Goal: Task Accomplishment & Management: Complete application form

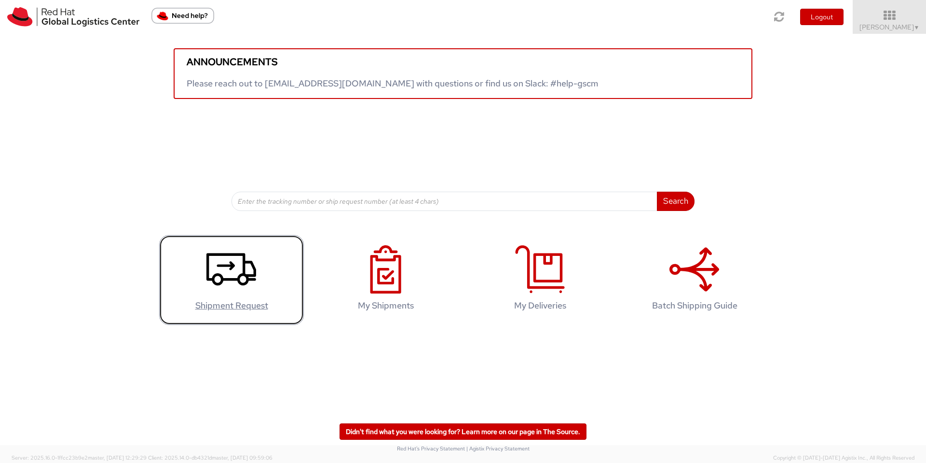
click at [241, 285] on use at bounding box center [232, 269] width 50 height 32
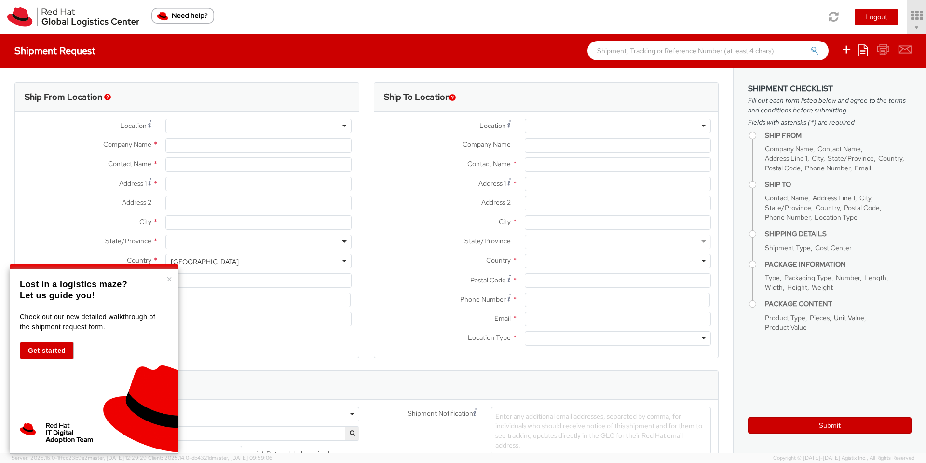
click at [58, 350] on button "Get started" at bounding box center [47, 350] width 54 height 17
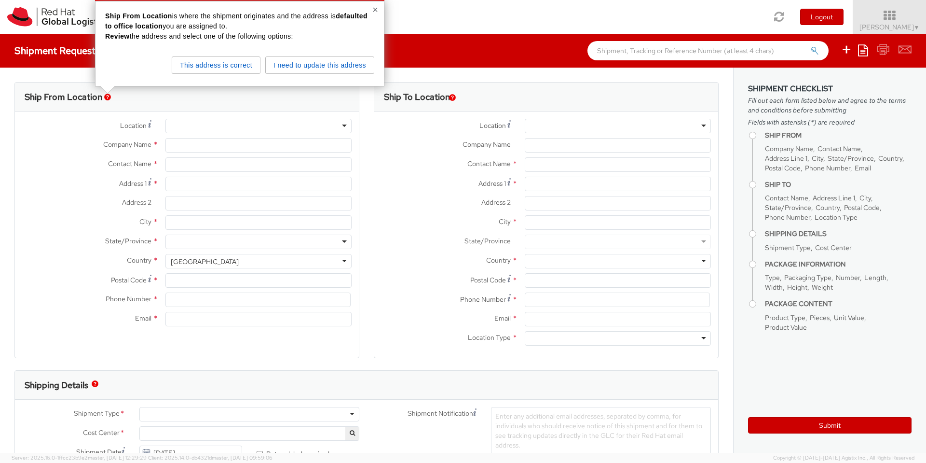
select select
select select "133"
type input "Red Hat"
type input "Rui Pacheco"
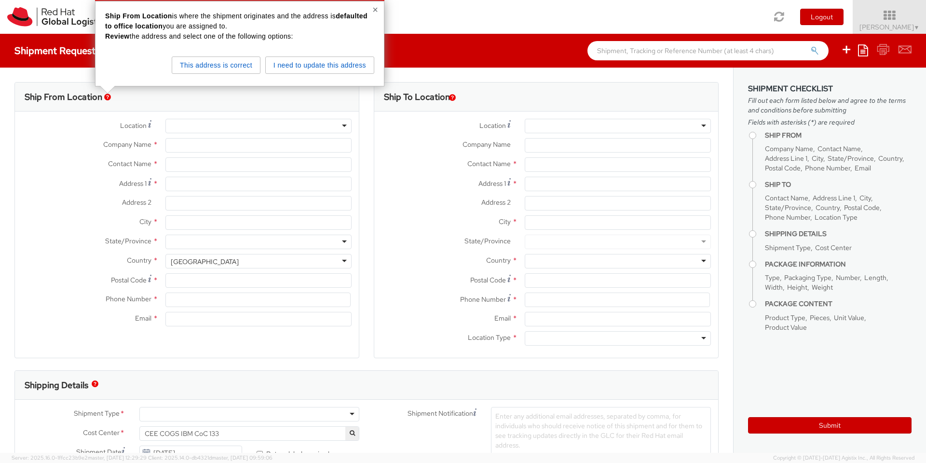
type input "34910626229"
type input "rupachec@redhat.com"
click at [315, 66] on button "I need to update this address" at bounding box center [319, 64] width 109 height 17
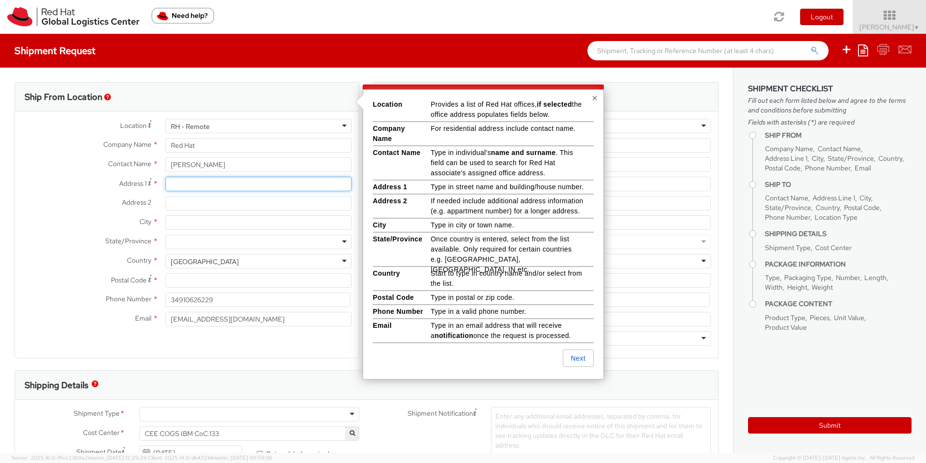
click at [178, 183] on input "Address 1 *" at bounding box center [259, 184] width 186 height 14
type input "Rua Francisco do Rego bloco 8, 2ESQ"
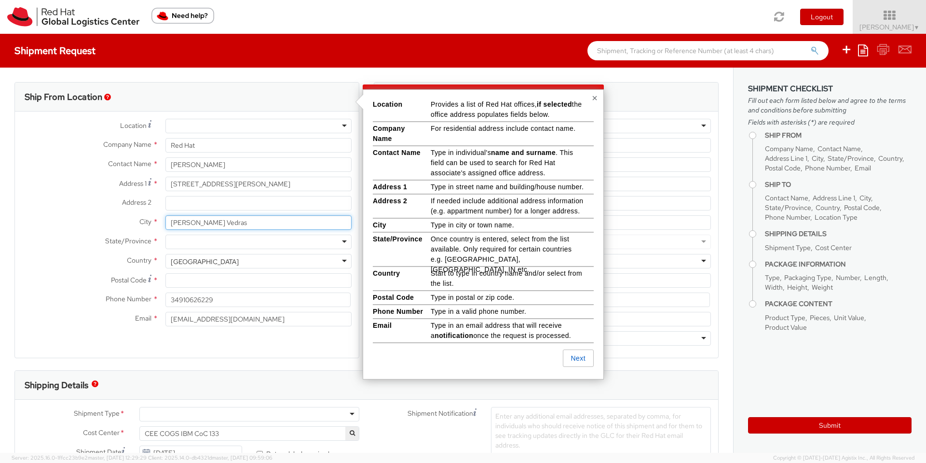
type input "Torres Vedras"
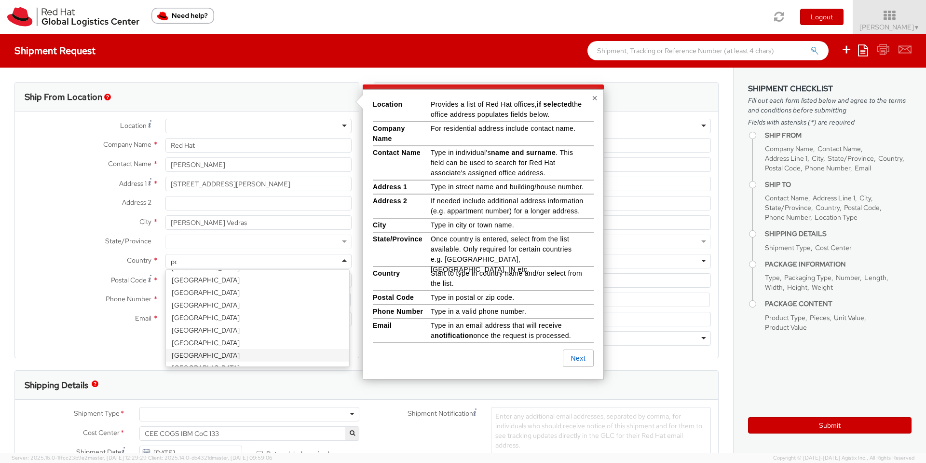
scroll to position [2, 0]
type input "por"
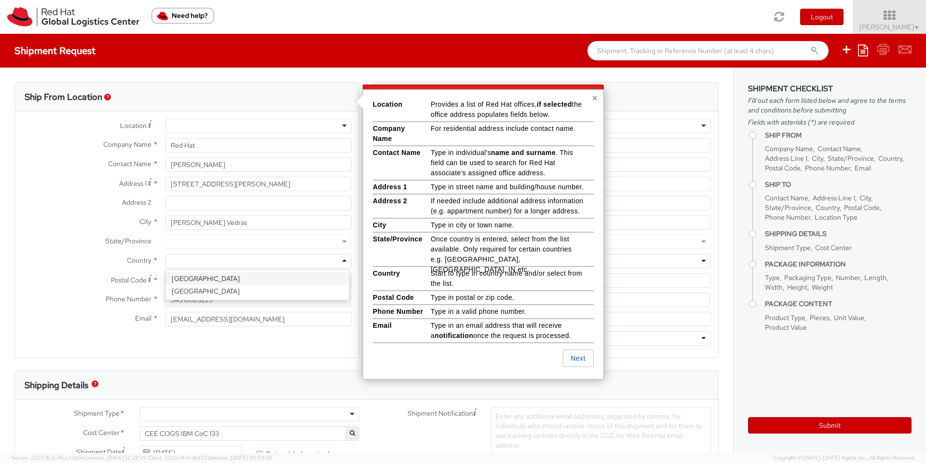
select select "CM"
select select "KGS"
click at [263, 241] on div at bounding box center [259, 242] width 186 height 14
type input "lis"
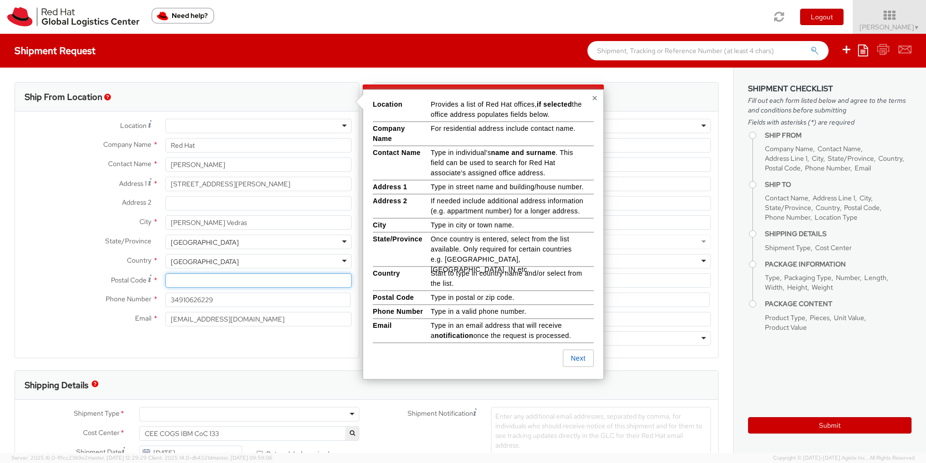
click at [226, 284] on input "Postal Code *" at bounding box center [259, 280] width 186 height 14
type input "2560-575"
click at [221, 296] on input "34910626229" at bounding box center [258, 299] width 185 height 14
type input "+351913124758"
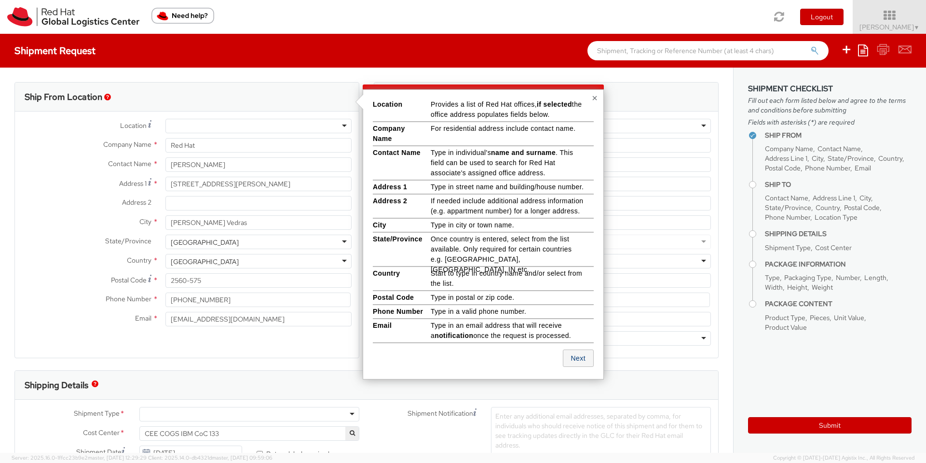
click at [585, 357] on button "Next" at bounding box center [578, 357] width 31 height 17
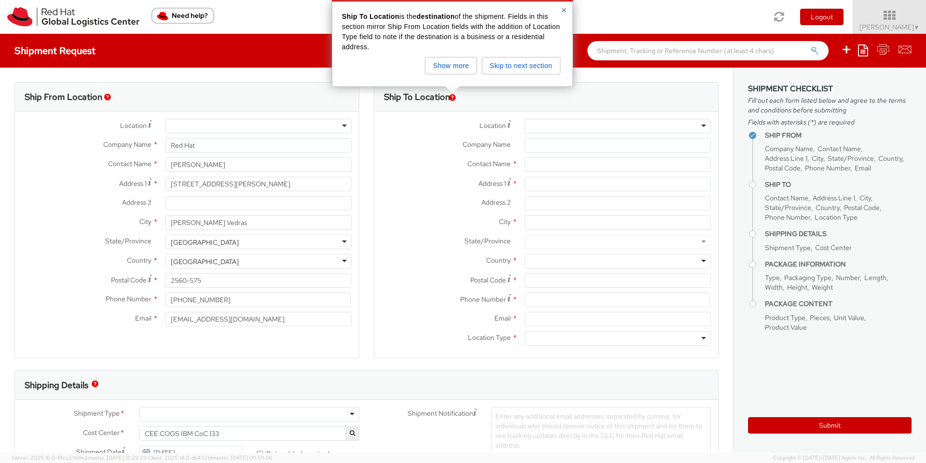
click at [553, 121] on div at bounding box center [618, 126] width 186 height 14
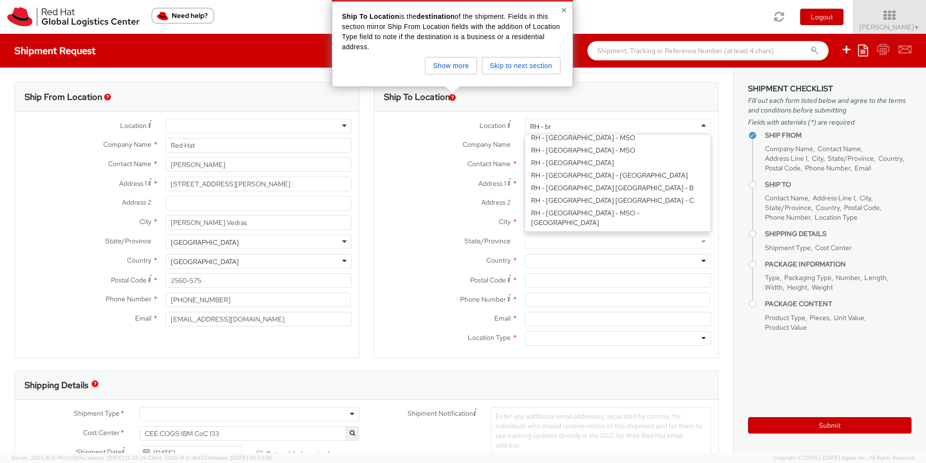
scroll to position [2, 0]
type input "RH - brn"
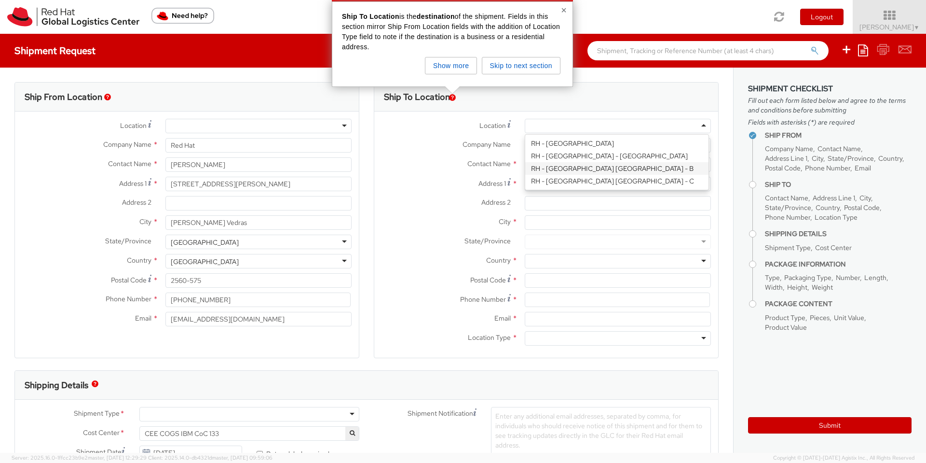
type input "Red Hat Czech s.r.o."
type input "Purkynova 647/111"
type input "BRNO"
type input "621 00"
type input "420 532 294 555"
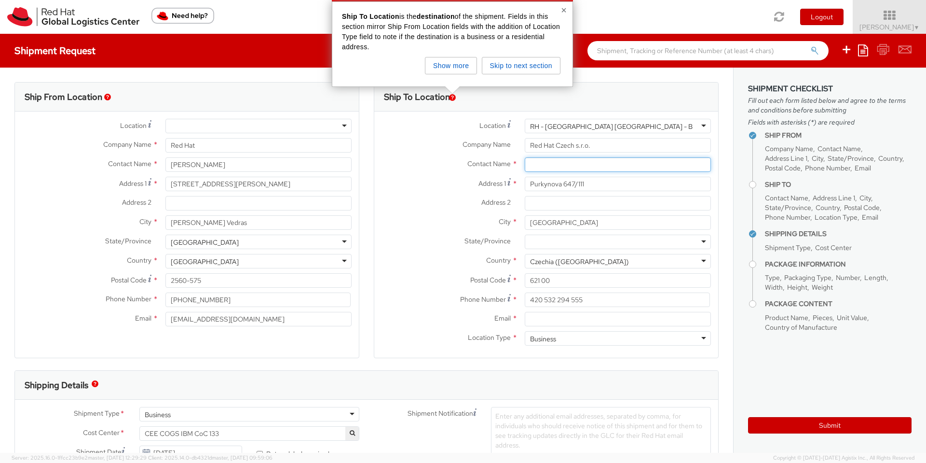
click at [536, 162] on input "text" at bounding box center [618, 164] width 186 height 14
paste input "Attn: Red Hat IT - Endpoint Systems"
type input "Attn: Red Hat IT - Endpoint Systems"
click at [587, 318] on input "Email *" at bounding box center [618, 319] width 186 height 14
paste input "laptop-return@redhat.com"
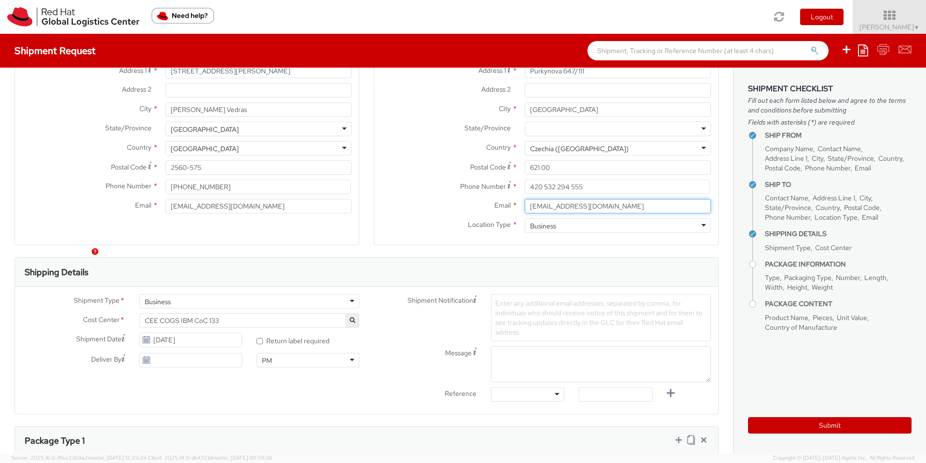
scroll to position [249, 0]
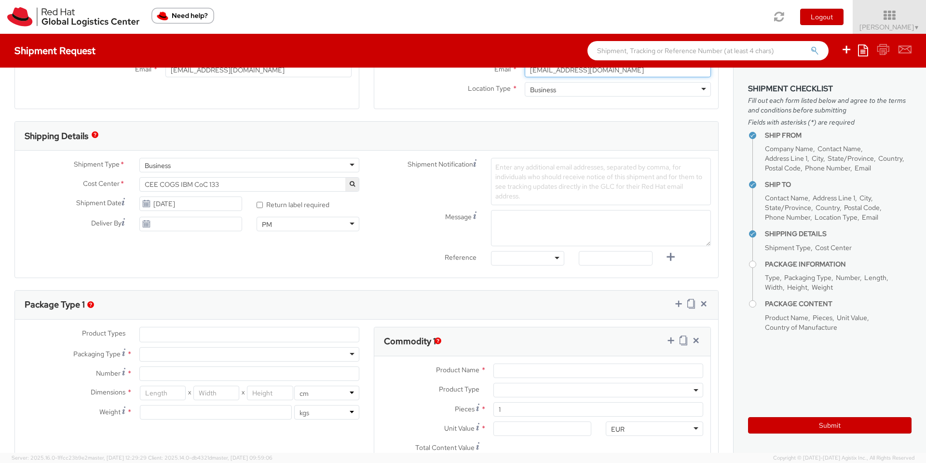
type input "laptop-return@redhat.com"
click at [318, 182] on span "CEE COGS IBM CoC 133" at bounding box center [249, 184] width 209 height 9
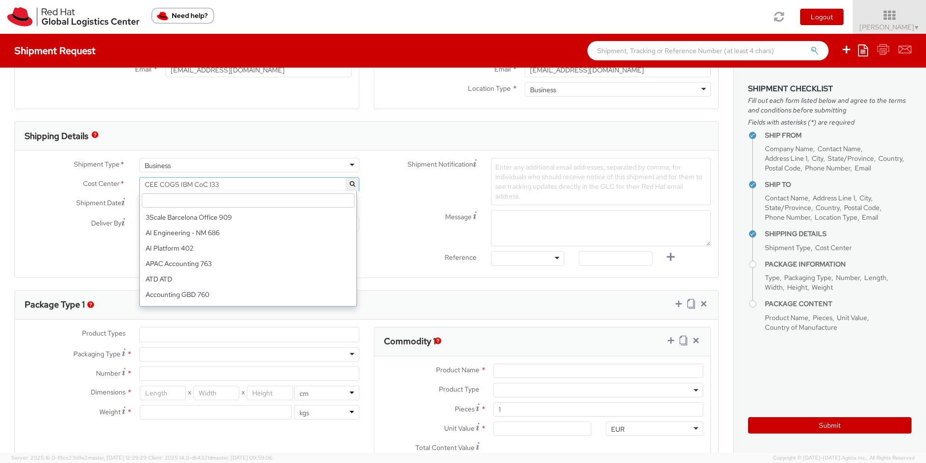
scroll to position [880, 0]
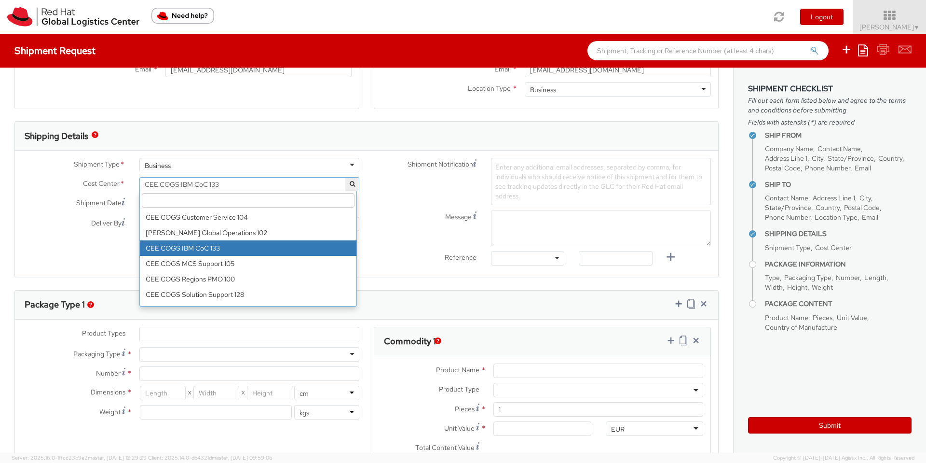
click at [298, 203] on input "search" at bounding box center [248, 200] width 213 height 14
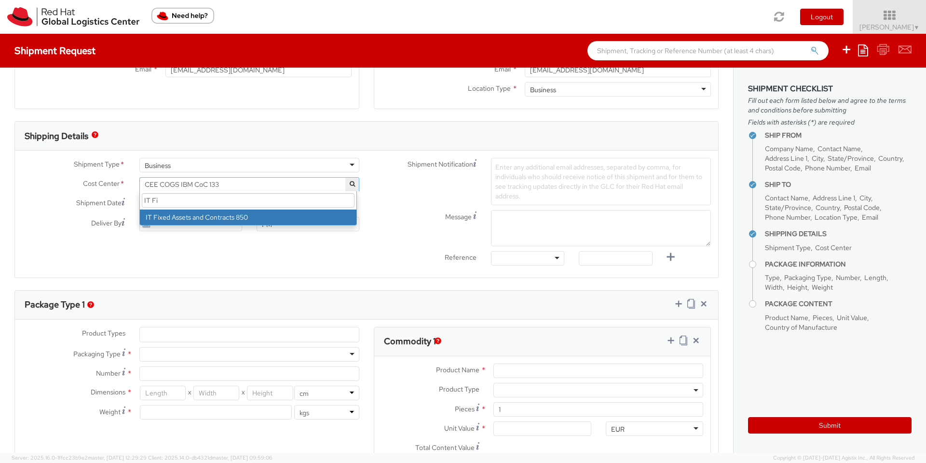
type input "IT Fi"
select select "850"
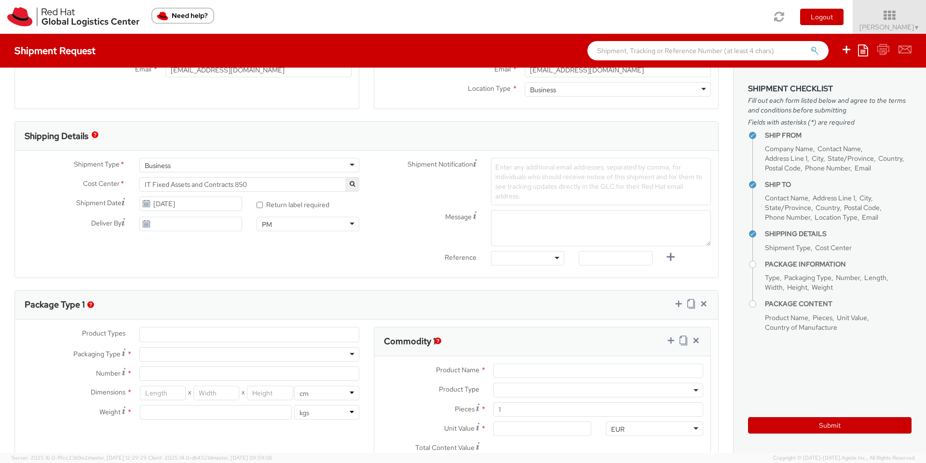
click at [588, 177] on span "Enter any additional email addresses, separated by comma, for individuals who s…" at bounding box center [599, 182] width 207 height 38
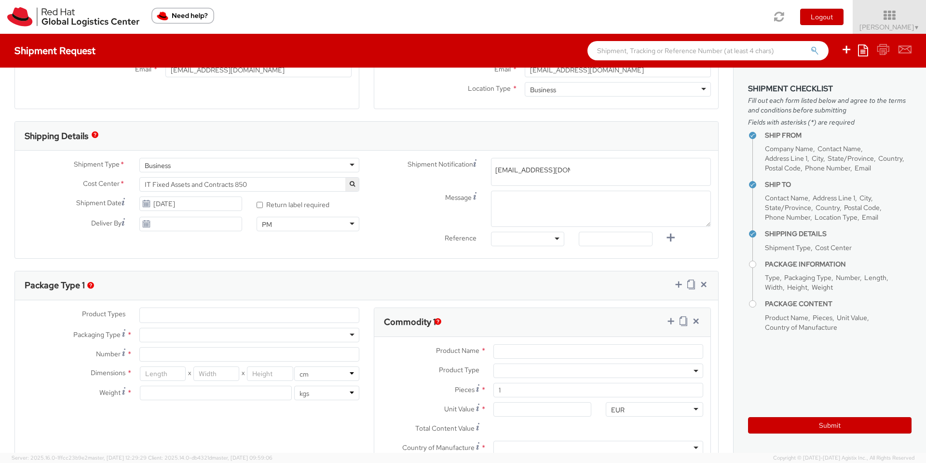
type input "emea-eshub@redhat.com"
click at [546, 239] on div at bounding box center [527, 239] width 73 height 14
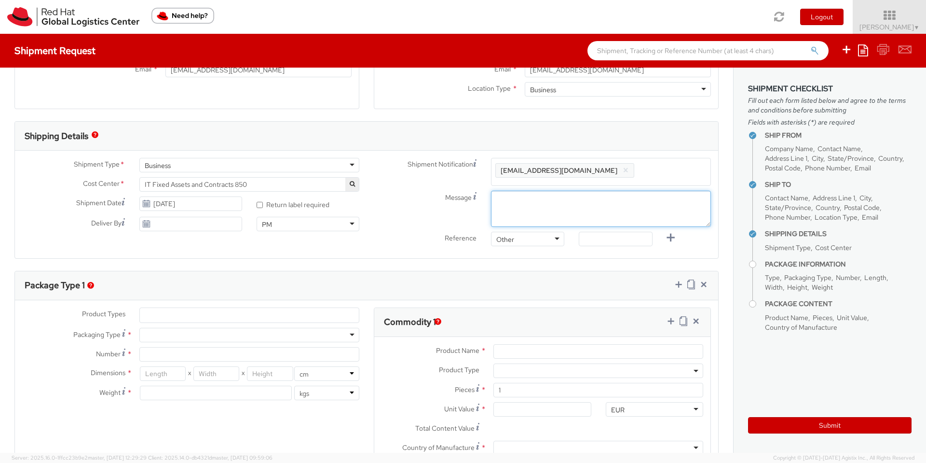
click at [525, 210] on textarea "Message" at bounding box center [601, 209] width 220 height 36
type textarea "Pickup Time: Morning"
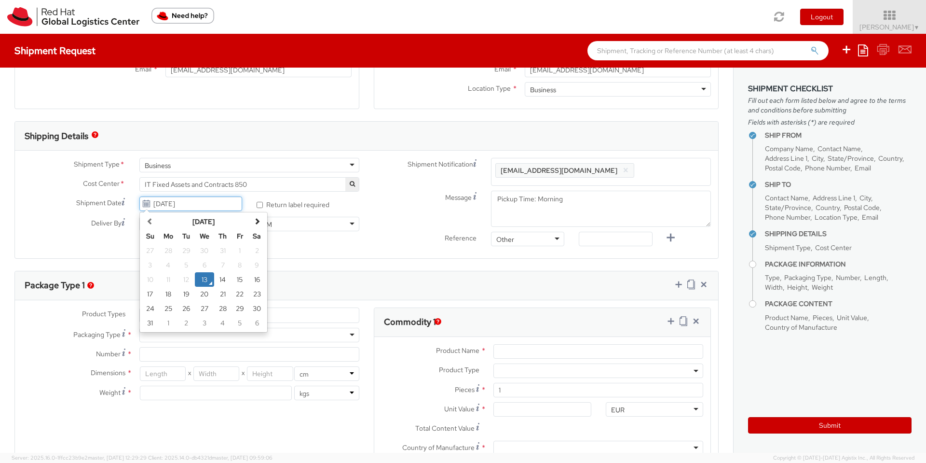
click at [224, 202] on input "08/13/2025" at bounding box center [190, 203] width 103 height 14
click at [233, 293] on td "22" at bounding box center [239, 294] width 17 height 14
type input "08/22/2025"
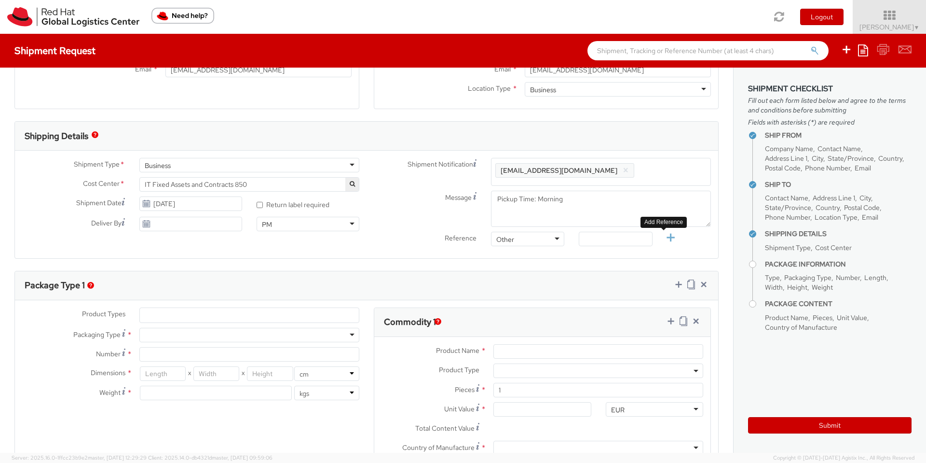
click at [665, 240] on icon at bounding box center [671, 238] width 12 height 12
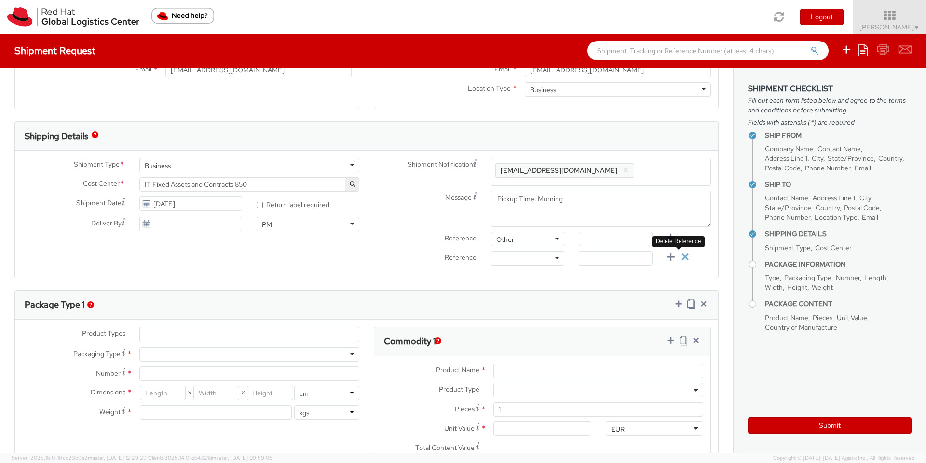
click at [679, 255] on icon at bounding box center [685, 257] width 12 height 12
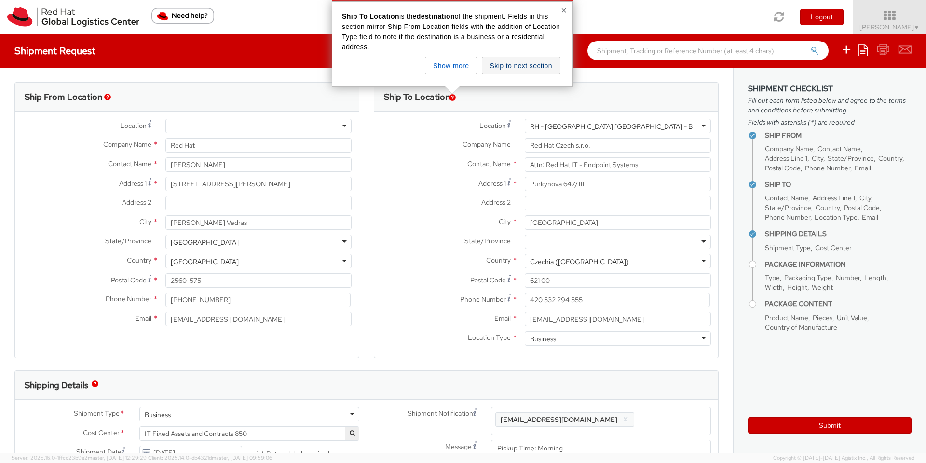
click at [511, 69] on button "Skip to next section" at bounding box center [521, 65] width 79 height 17
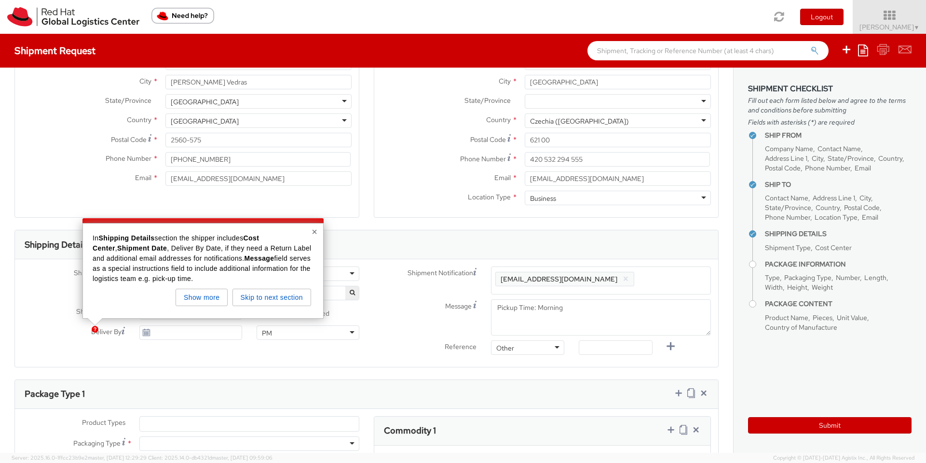
scroll to position [168, 0]
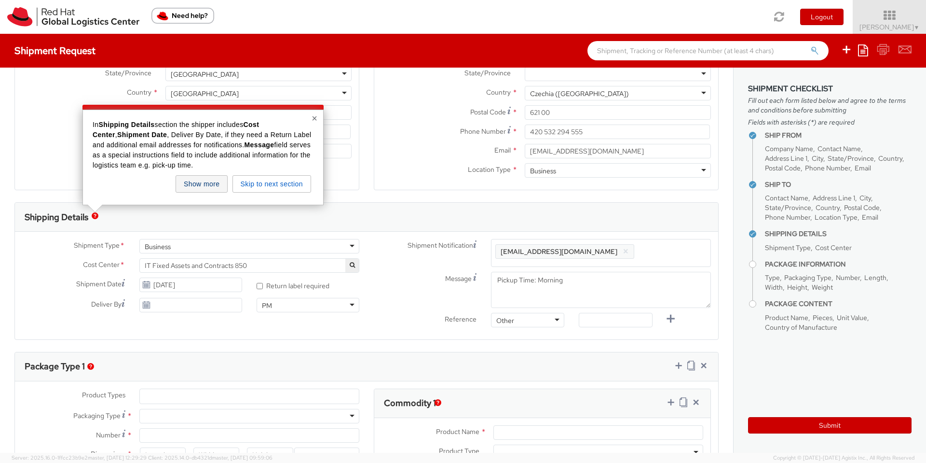
click at [216, 187] on button "Show more" at bounding box center [202, 183] width 52 height 17
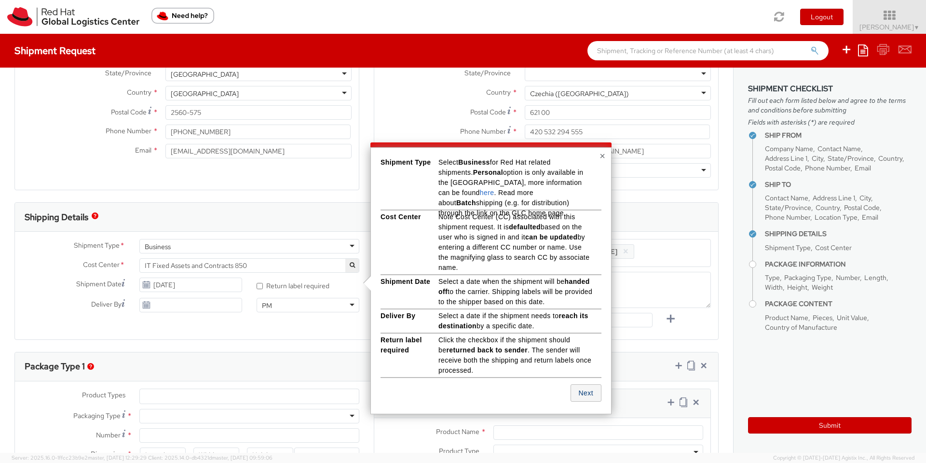
click at [593, 396] on button "Next" at bounding box center [586, 392] width 31 height 17
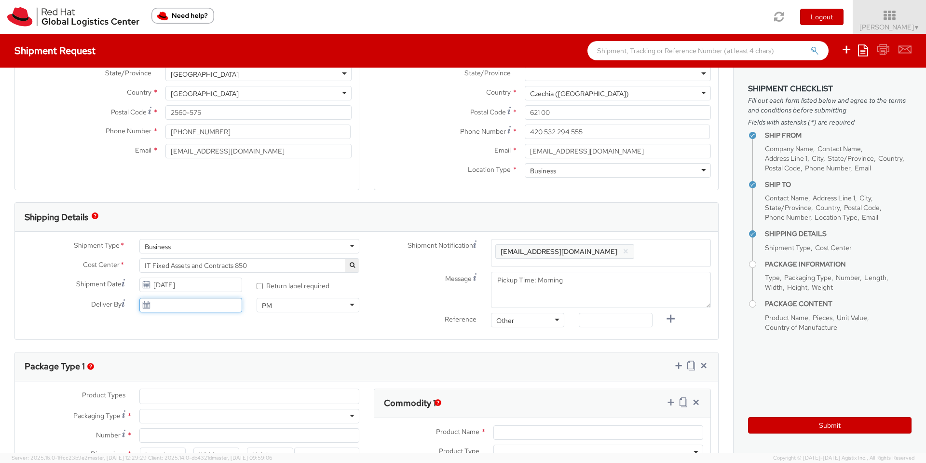
type input "08/13/2025"
click at [188, 304] on input "08/13/2025" at bounding box center [190, 305] width 103 height 14
click at [225, 322] on div "Shipment Type * Business Business Business Cost Center * CEE COGS IBM CoC 133 I…" at bounding box center [367, 285] width 704 height 93
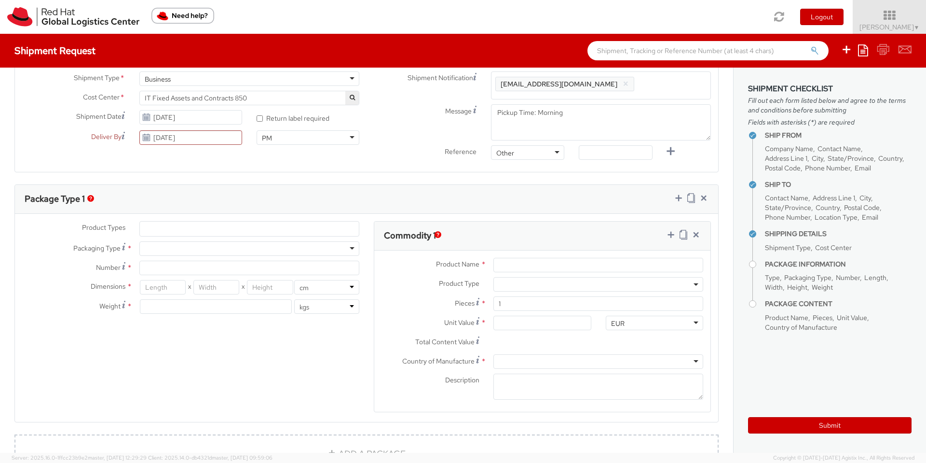
scroll to position [336, 0]
click at [160, 228] on ul at bounding box center [249, 228] width 219 height 14
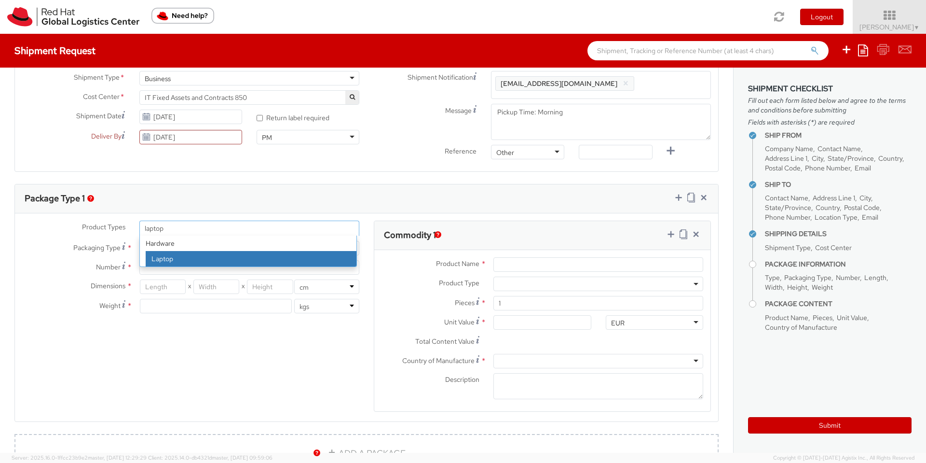
type input "laptop"
select select "LAPTOP"
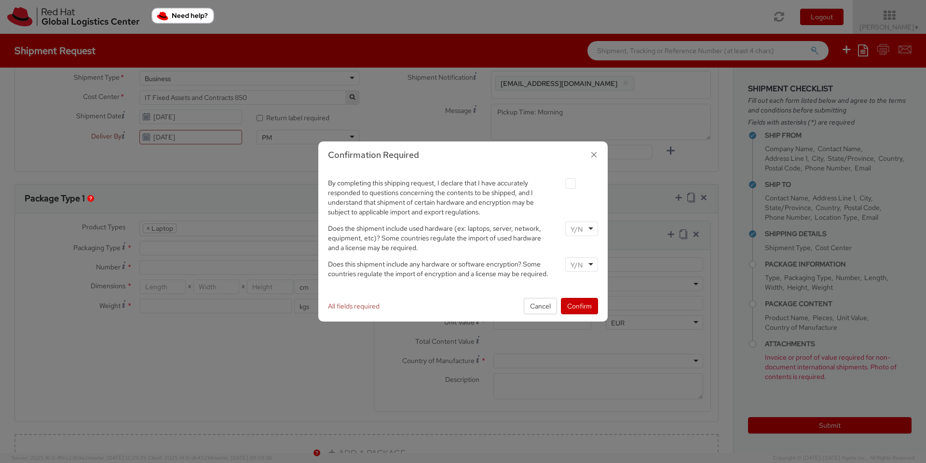
click at [572, 183] on label at bounding box center [571, 183] width 11 height 11
click at [563, 183] on input "checkbox" at bounding box center [559, 183] width 6 height 6
checkbox input "true"
click at [585, 227] on div at bounding box center [582, 228] width 33 height 14
click at [578, 268] on input "select-one" at bounding box center [578, 265] width 14 height 10
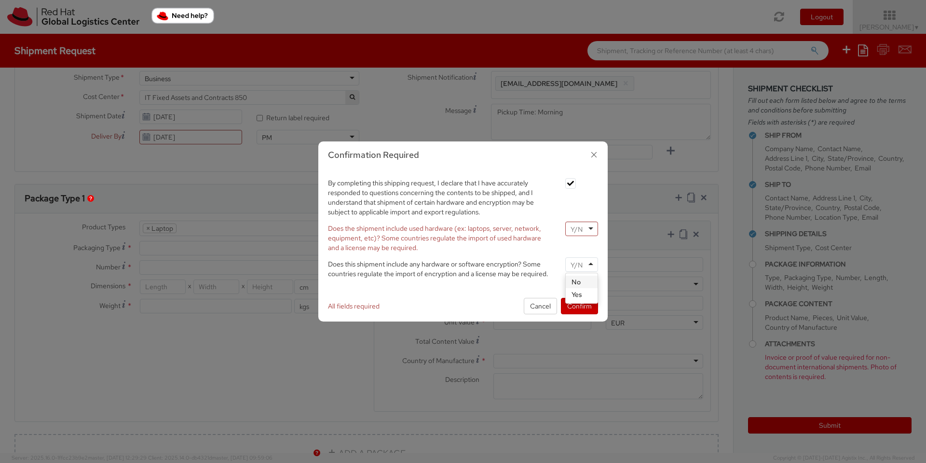
click at [581, 235] on div at bounding box center [582, 228] width 33 height 14
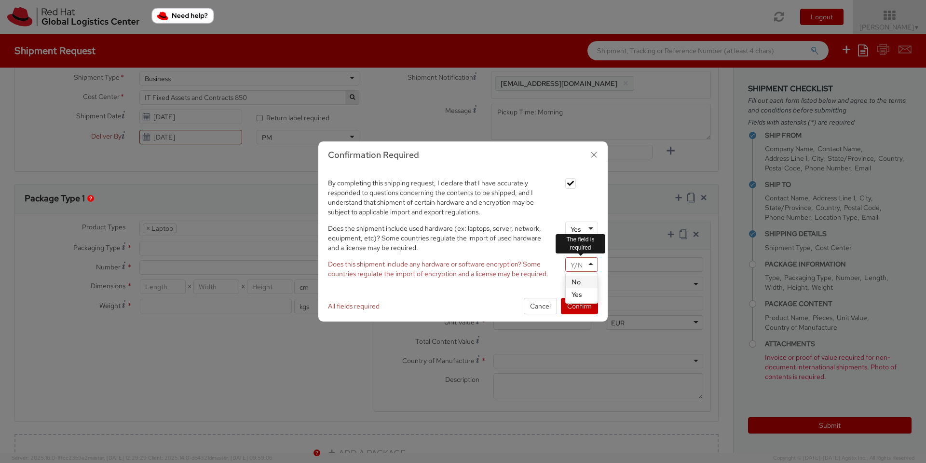
click at [577, 262] on input "select-one" at bounding box center [578, 265] width 14 height 10
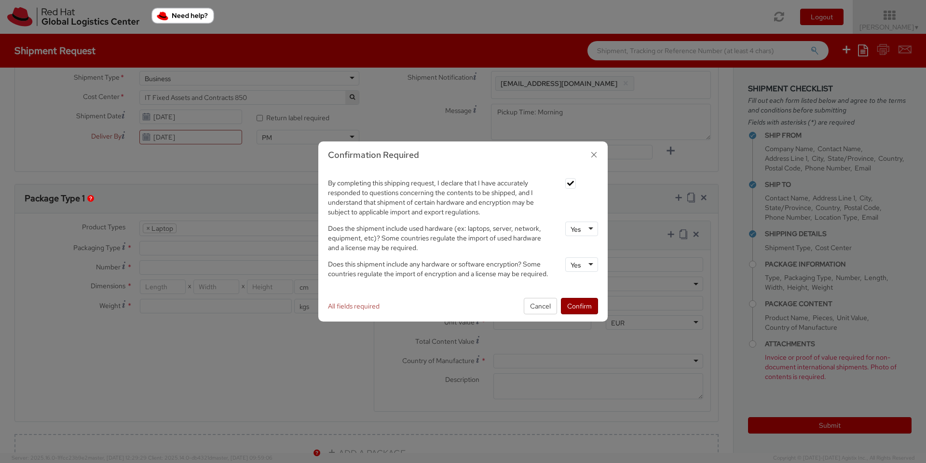
click at [578, 306] on button "Confirm" at bounding box center [579, 306] width 37 height 16
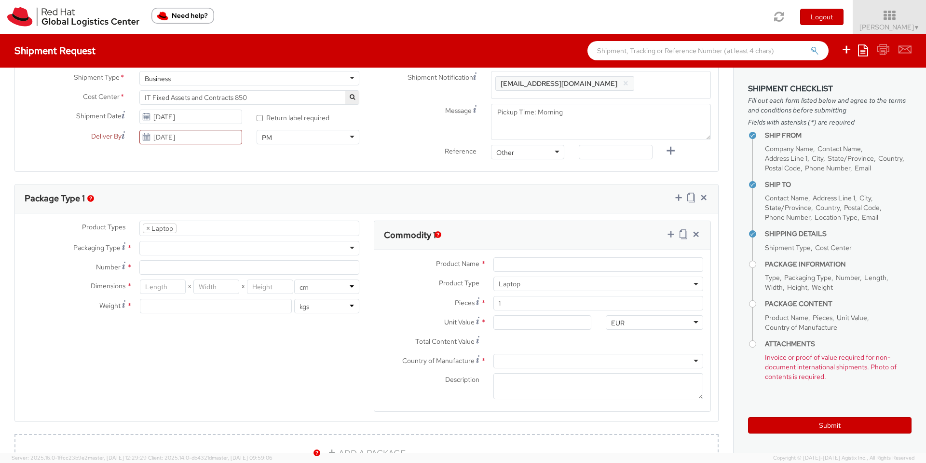
click at [186, 247] on div at bounding box center [249, 248] width 220 height 14
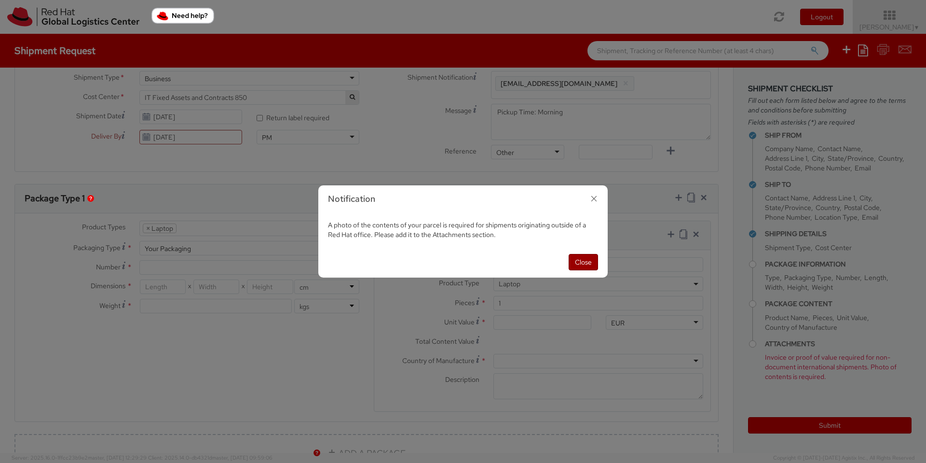
click at [582, 261] on button "Close" at bounding box center [583, 262] width 29 height 16
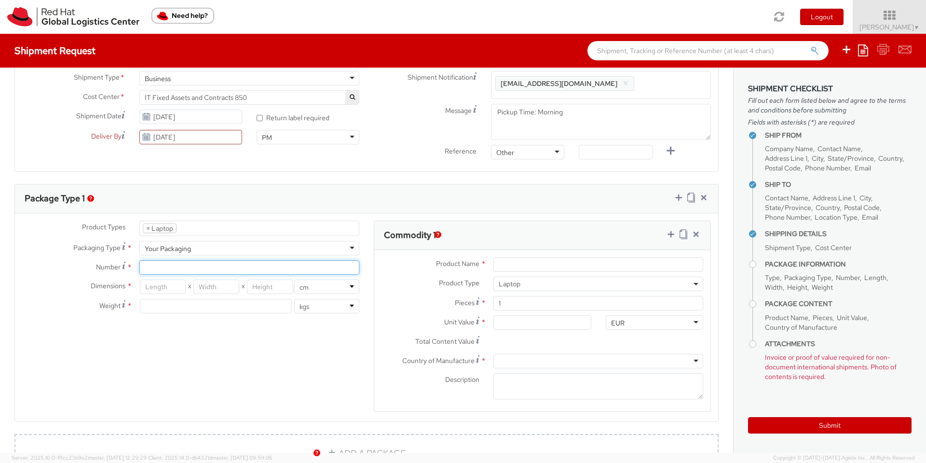
click at [162, 269] on input "Number *" at bounding box center [249, 267] width 220 height 14
type input "1"
click at [168, 289] on input "number" at bounding box center [163, 286] width 46 height 14
type input "49"
type input "30"
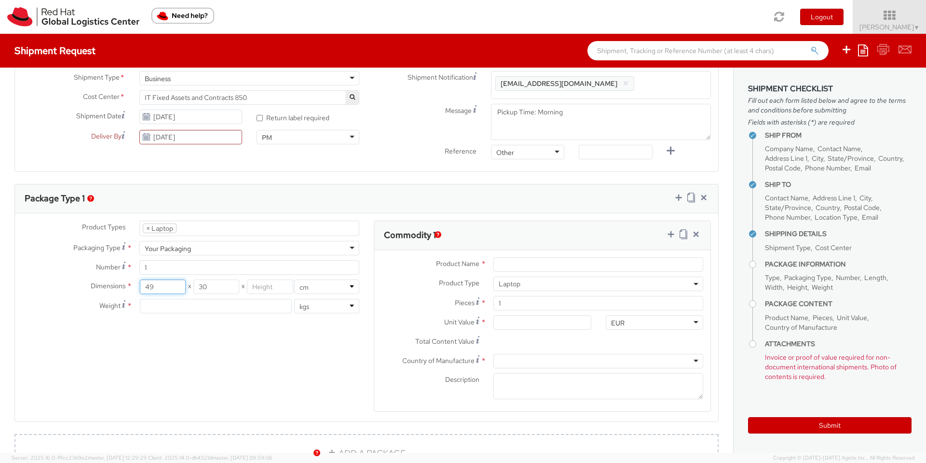
click at [164, 287] on input "49" at bounding box center [163, 286] width 46 height 14
type input "48"
type input "19"
type input "4"
click at [198, 311] on input "4" at bounding box center [216, 306] width 152 height 14
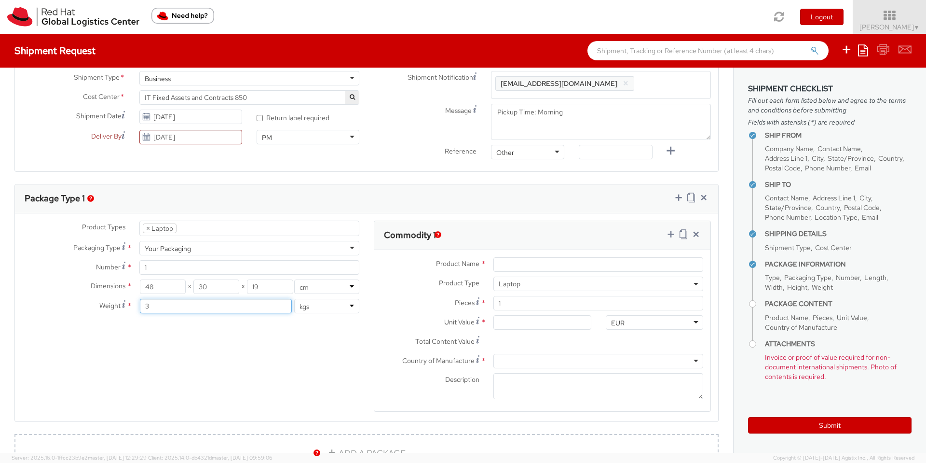
type input "3"
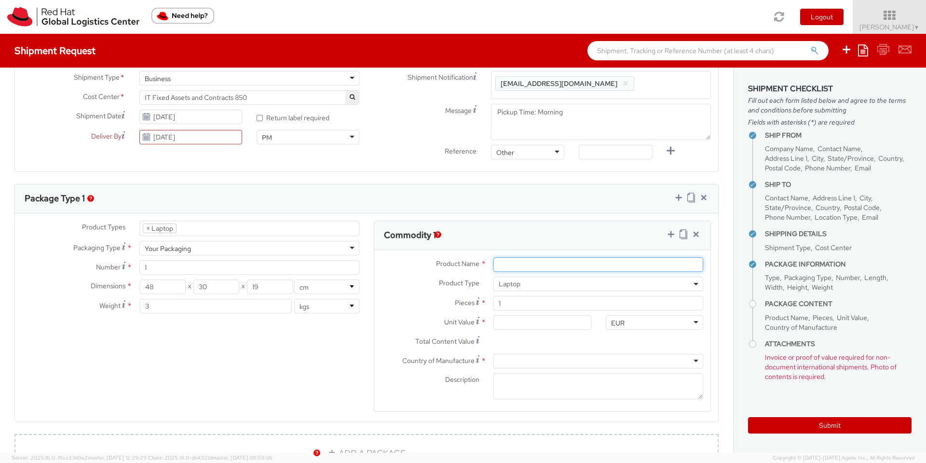
click at [577, 264] on input "Product Name *" at bounding box center [599, 264] width 210 height 14
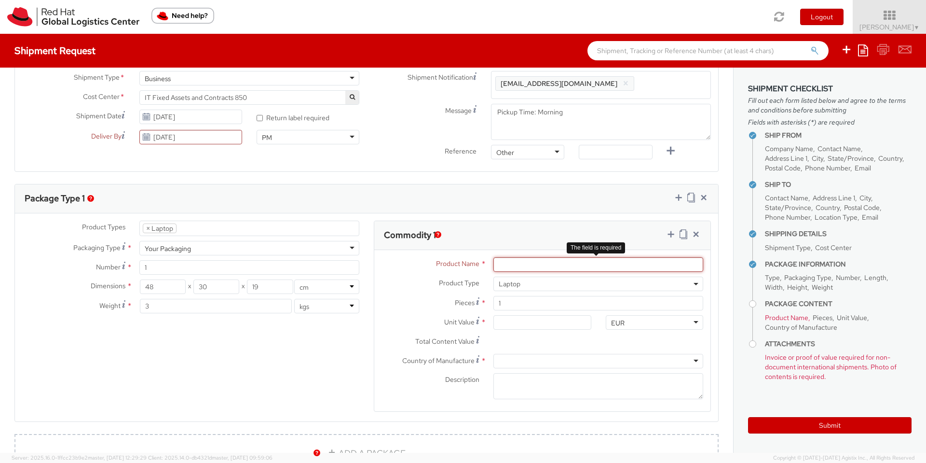
click at [513, 263] on input "Product Name *" at bounding box center [599, 264] width 210 height 14
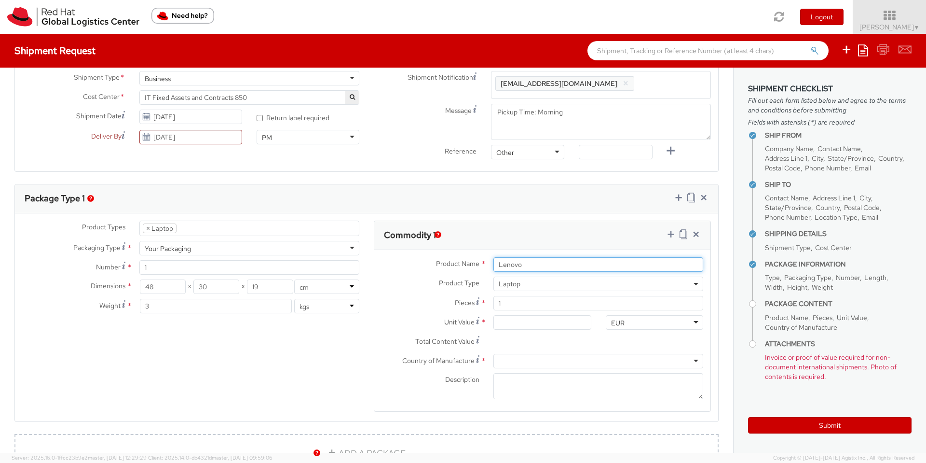
type input "Lenovo"
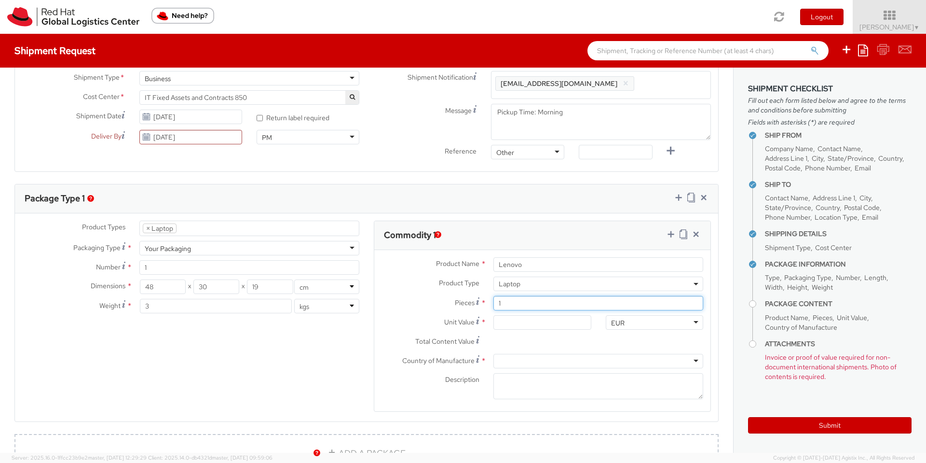
click at [524, 305] on input "1" at bounding box center [599, 303] width 210 height 14
click at [518, 319] on input "Unit Value *" at bounding box center [542, 322] width 97 height 14
click at [544, 323] on input "Unit Value *" at bounding box center [542, 322] width 97 height 14
type input "5.00"
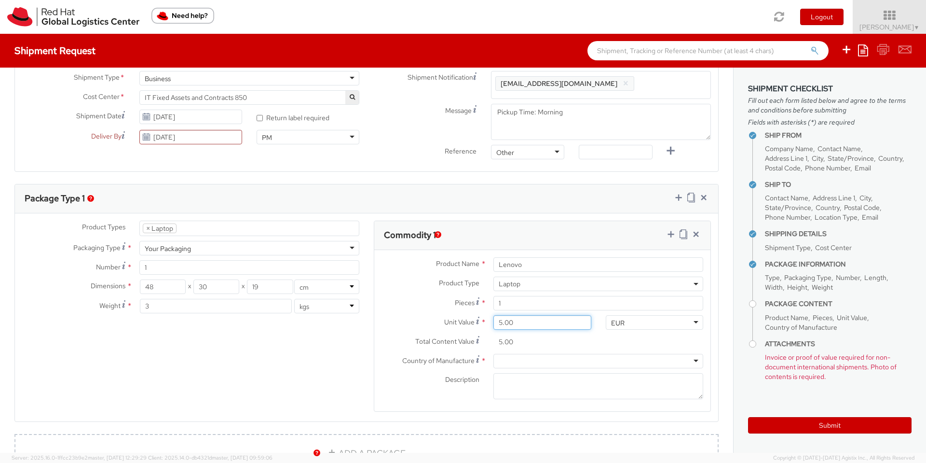
type input "50.00"
type input "500.00"
click at [508, 361] on div at bounding box center [599, 361] width 210 height 14
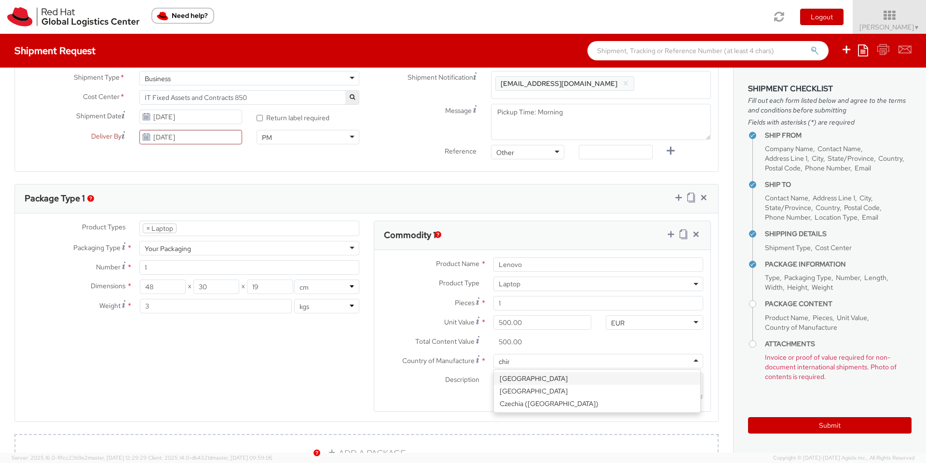
type input "china"
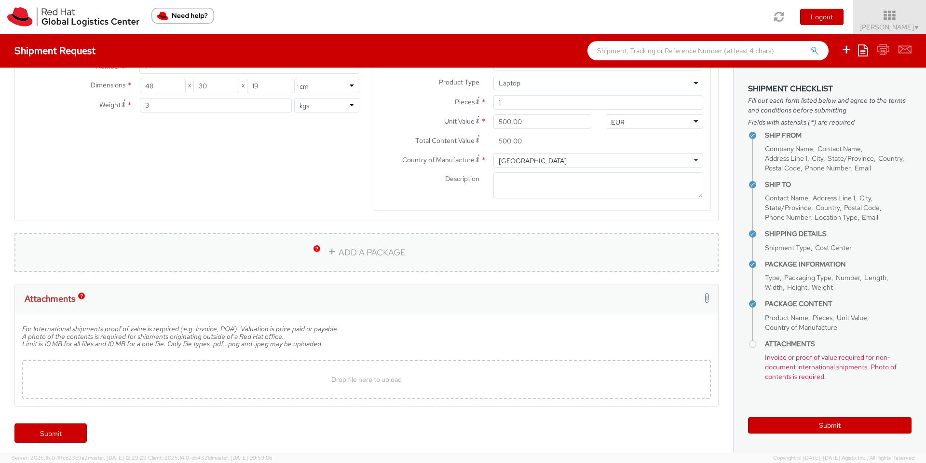
scroll to position [541, 0]
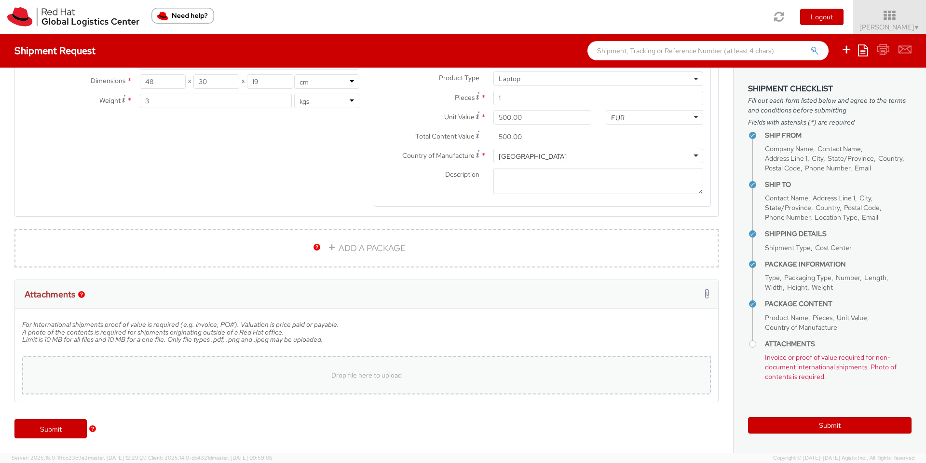
click at [247, 378] on div "Drop file here to upload" at bounding box center [367, 374] width 674 height 23
type input "C:\fakepath\pcBox.jpeg"
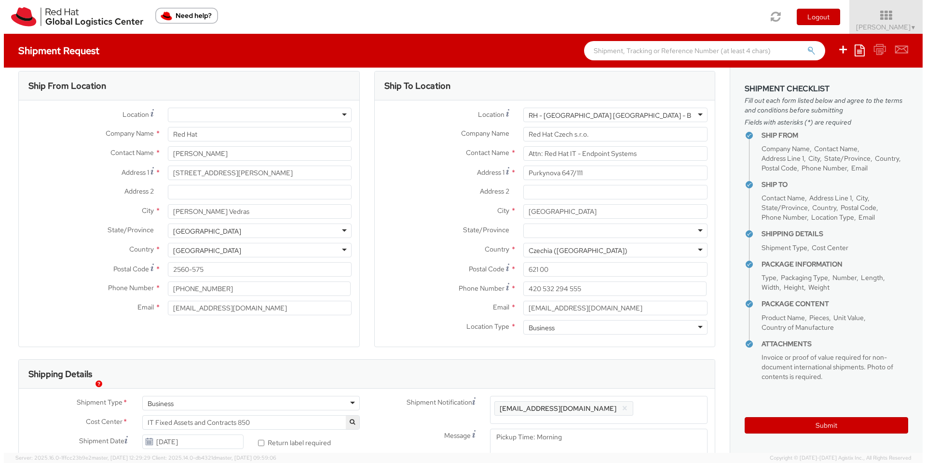
scroll to position [0, 0]
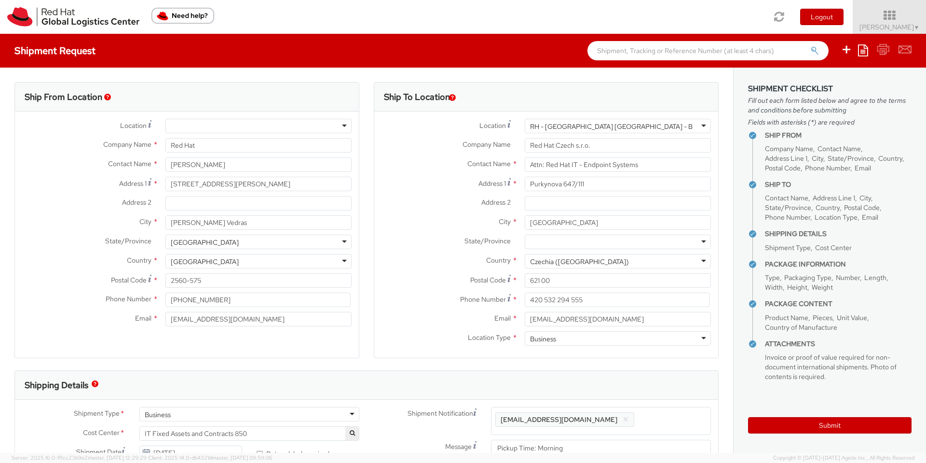
click at [688, 241] on div at bounding box center [618, 242] width 186 height 14
click at [696, 243] on div at bounding box center [618, 242] width 186 height 14
click at [367, 336] on div "Ship To Location Location * RH - Brno - Tech Park Brno - B RH - Brno - Tech Par…" at bounding box center [546, 226] width 359 height 288
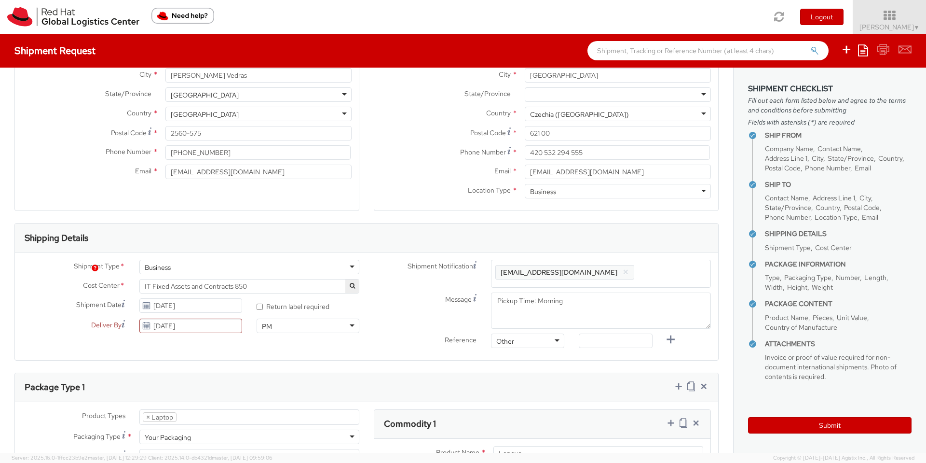
scroll to position [243, 0]
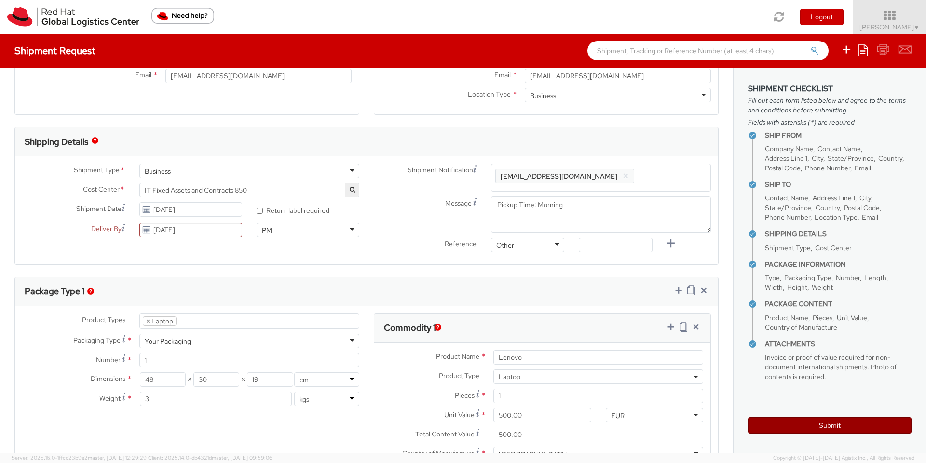
click at [861, 426] on button "Submit" at bounding box center [830, 425] width 164 height 16
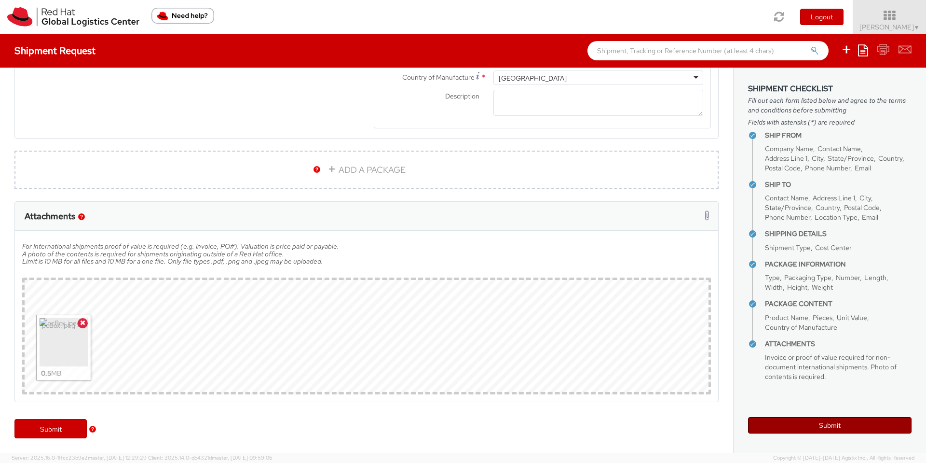
scroll to position [620, 0]
click at [44, 427] on link "Submit" at bounding box center [50, 428] width 72 height 19
click at [813, 424] on button "Submit" at bounding box center [830, 425] width 164 height 16
click at [68, 430] on link "Submit" at bounding box center [50, 428] width 72 height 19
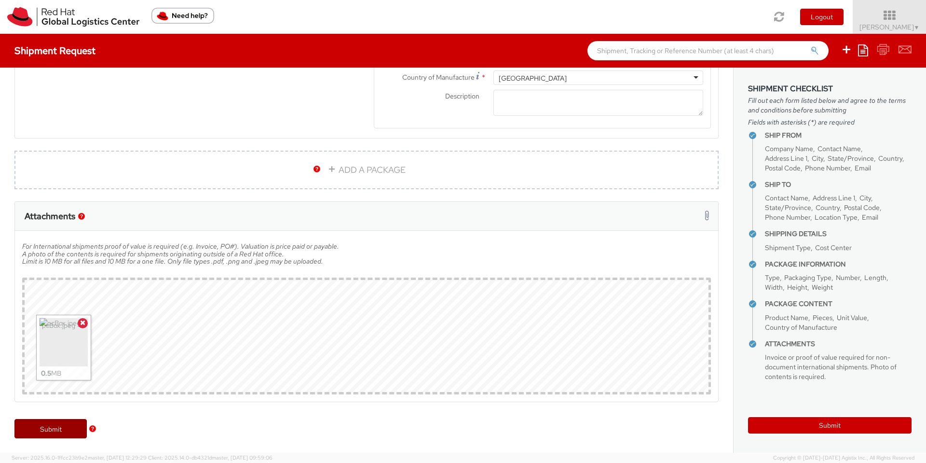
click at [68, 430] on link "Submit" at bounding box center [50, 428] width 72 height 19
click at [828, 425] on button "Submit" at bounding box center [830, 425] width 164 height 16
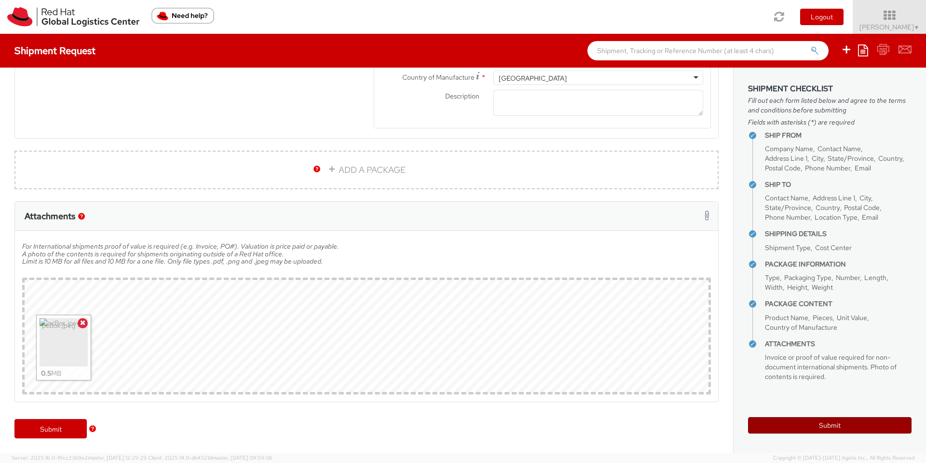
click at [828, 425] on button "Submit" at bounding box center [830, 425] width 164 height 16
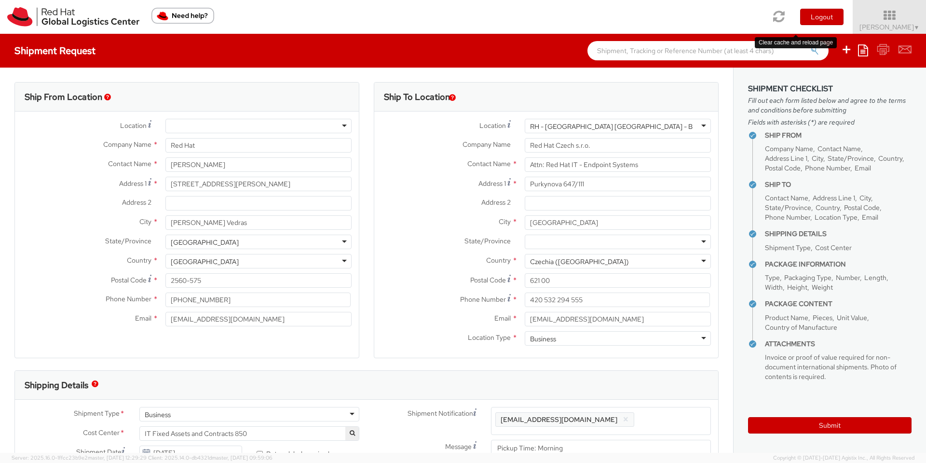
click at [786, 19] on icon at bounding box center [780, 17] width 12 height 14
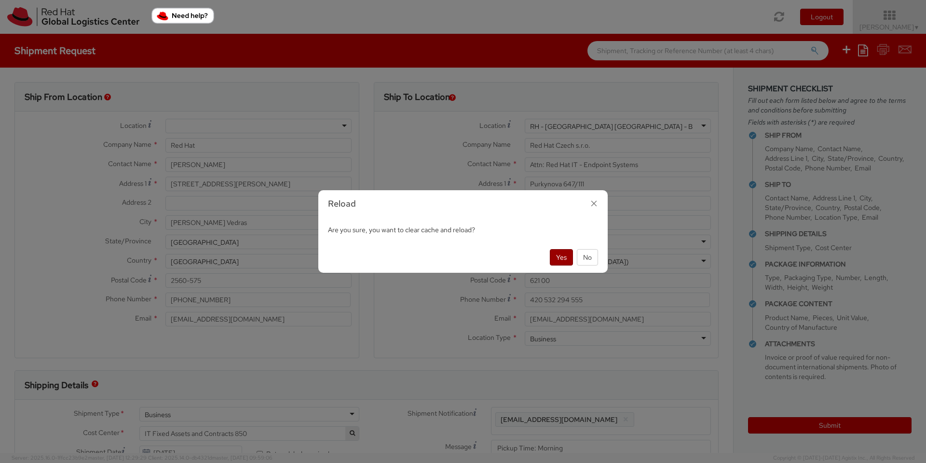
click at [564, 255] on button "Yes" at bounding box center [561, 257] width 23 height 16
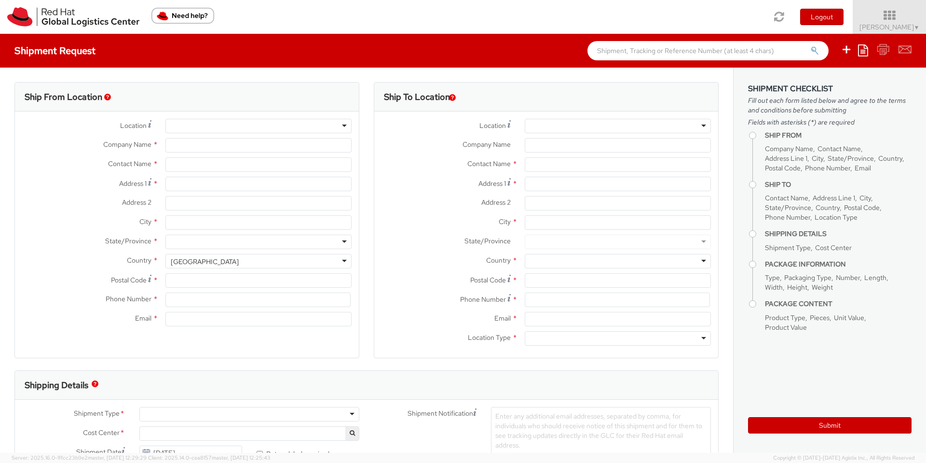
select select "133"
select select
type input "Red Hat"
type input "Rui Pacheco"
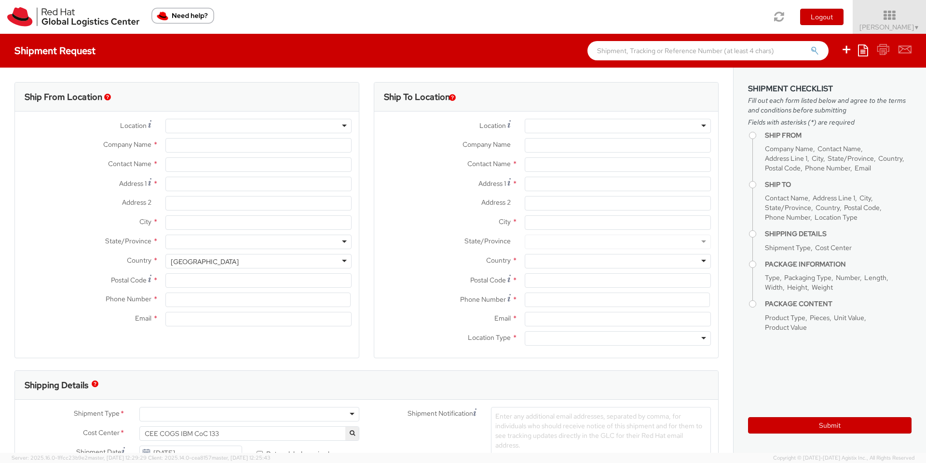
type input "34910626229"
type input "rupachec@redhat.com"
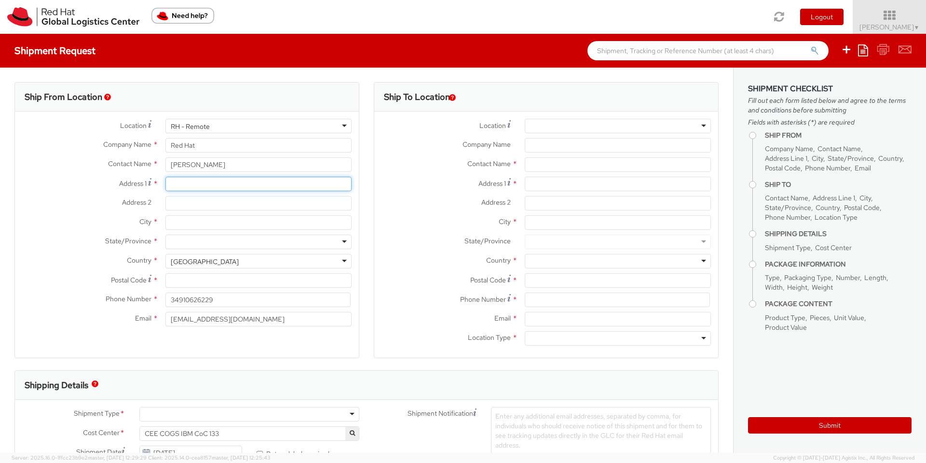
click at [182, 187] on input "Address 1 *" at bounding box center [259, 184] width 186 height 14
type input "Rua Francisco do Rego bloco 8, 2Esq"
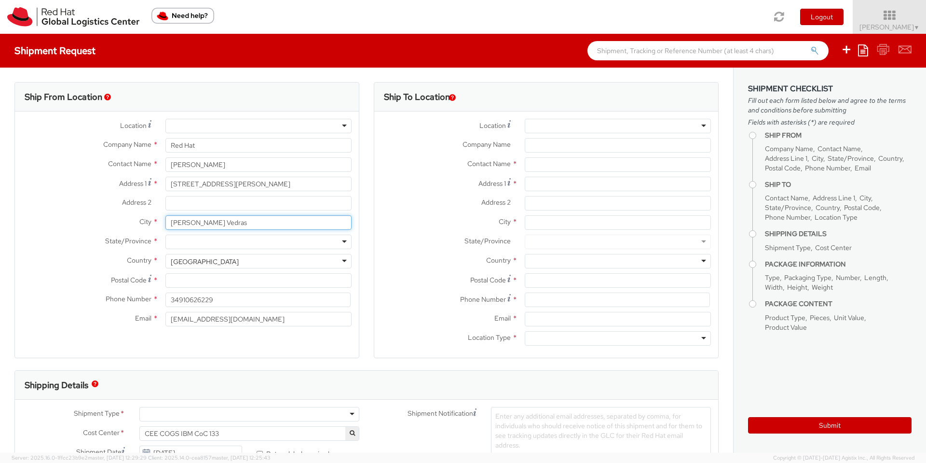
type input "Torres Vedras"
click at [336, 241] on div at bounding box center [259, 242] width 186 height 14
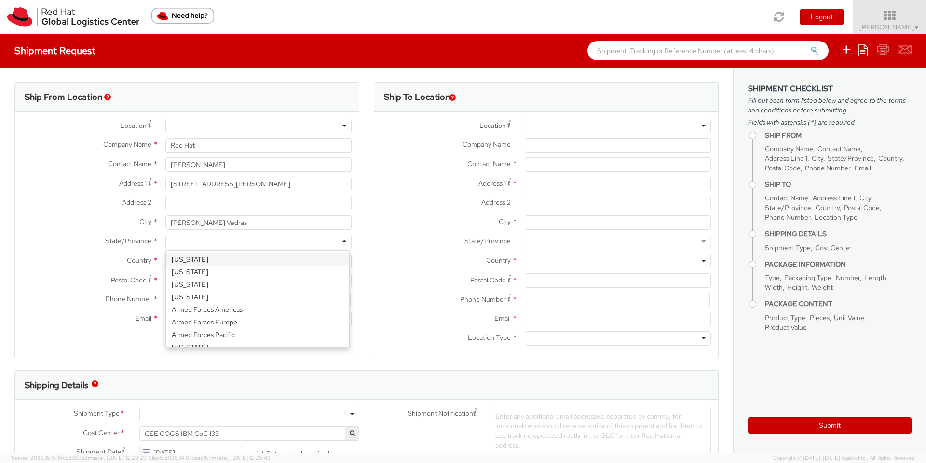
click at [352, 230] on div "City * Torres Vedras" at bounding box center [187, 224] width 344 height 19
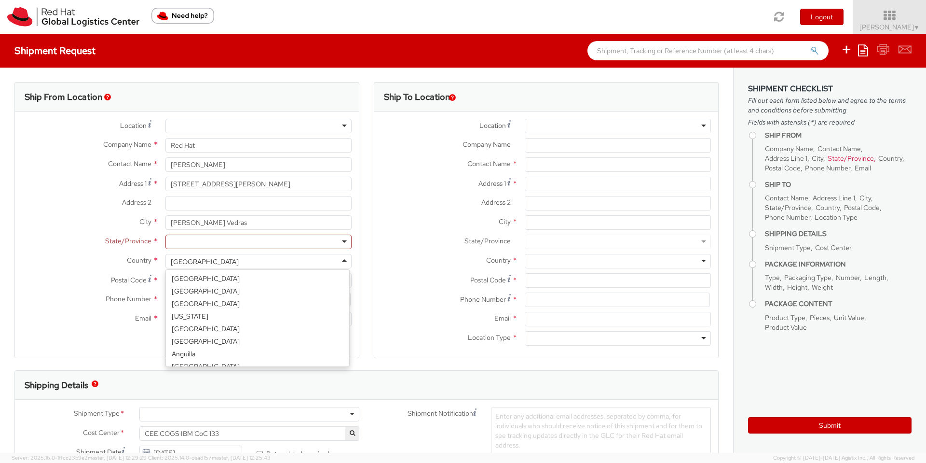
click at [275, 260] on div "United States" at bounding box center [259, 261] width 186 height 14
type input "port"
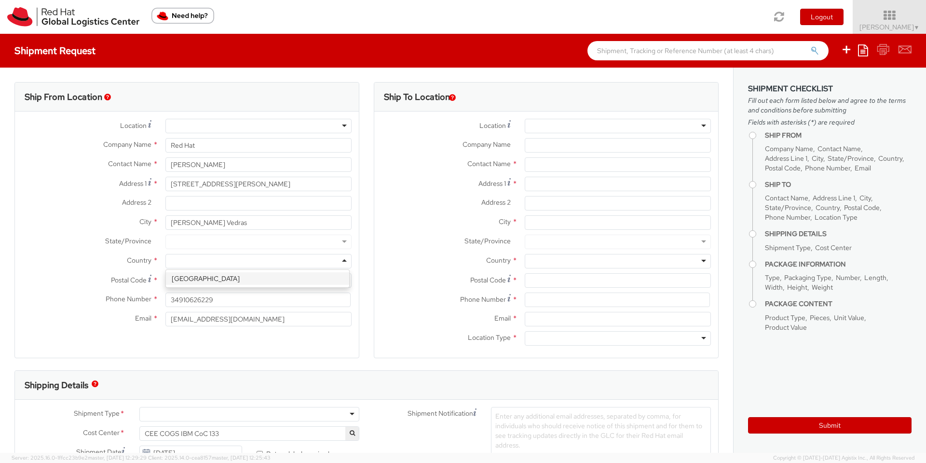
select select "CM"
select select "KGS"
click at [217, 243] on div at bounding box center [259, 242] width 186 height 14
type input "lisbo"
click at [197, 281] on input "Postal Code *" at bounding box center [259, 280] width 186 height 14
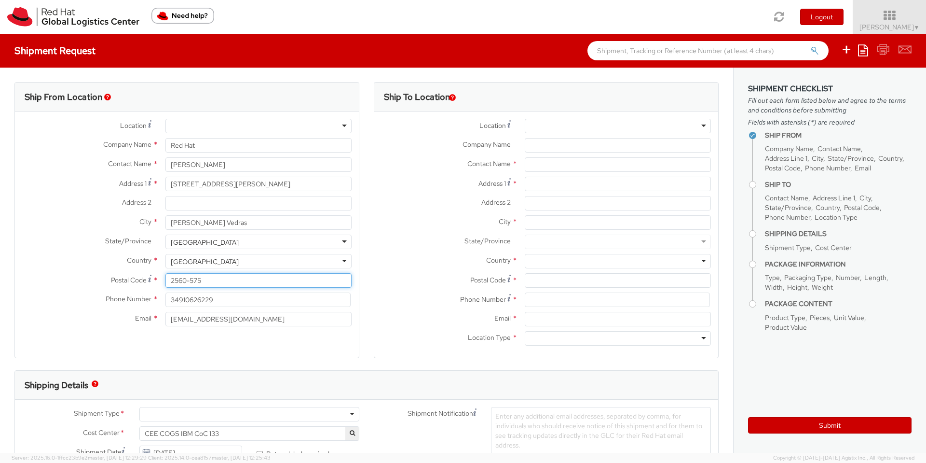
type input "2560-575"
type input "+351913124758"
click at [546, 128] on div at bounding box center [618, 126] width 186 height 14
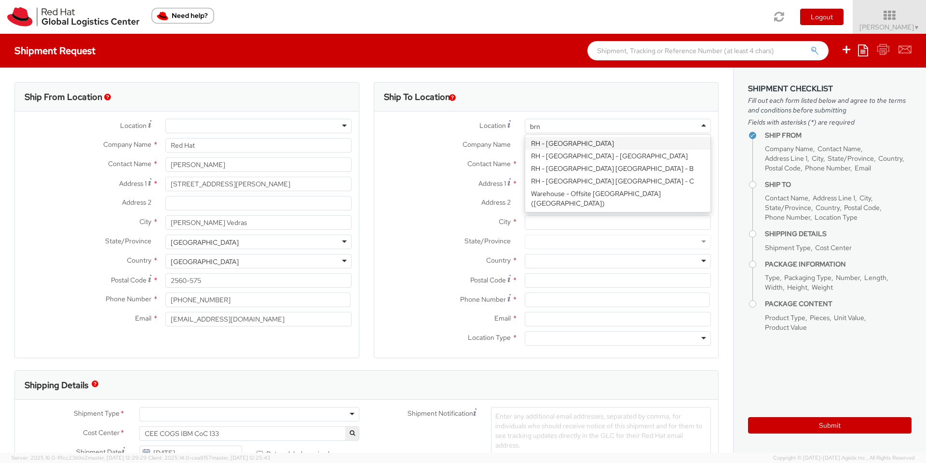
type input "brno"
type input "Red Hat Czech s.r.o."
type input "Purkynova 647/111"
type input "BRNO"
type input "621 00"
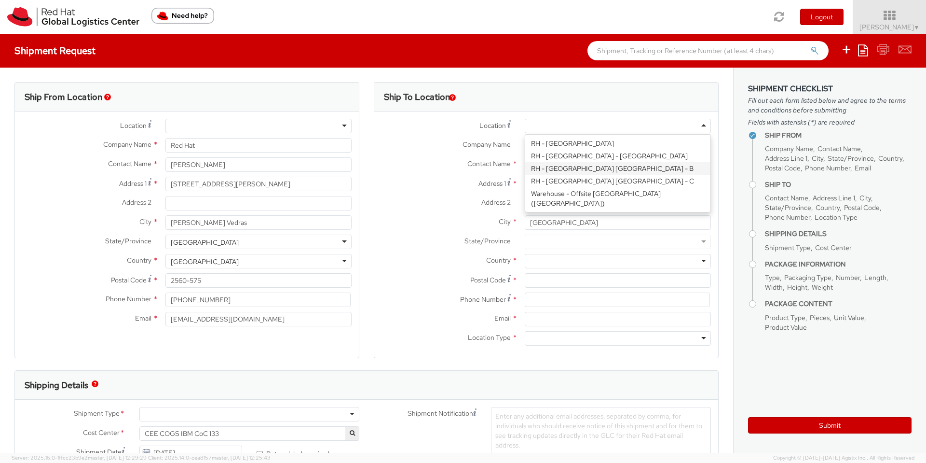
type input "420 532 294 555"
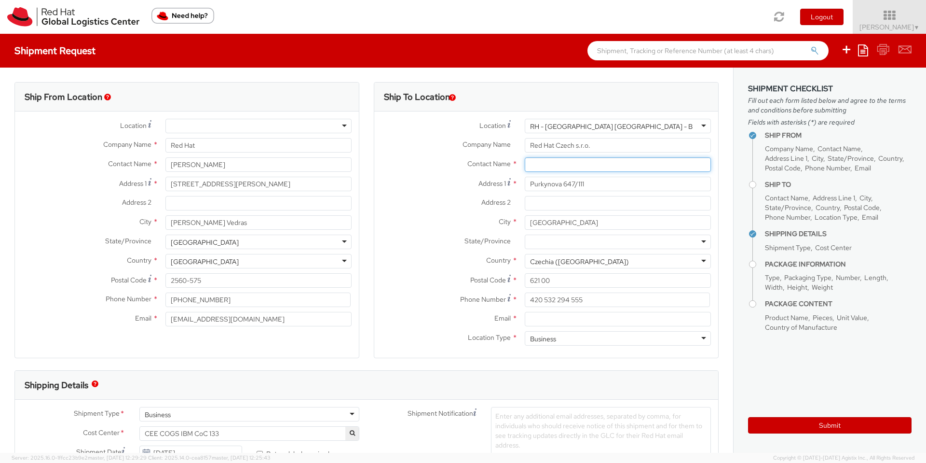
click at [530, 163] on input "text" at bounding box center [618, 164] width 186 height 14
paste input "Attn: Red Hat IT - Endpoint Systems"
type input "Attn: Red Hat IT - Endpoint Systems"
click at [534, 319] on input "Email *" at bounding box center [618, 319] width 186 height 14
paste input "laptop-return@redhat.com"
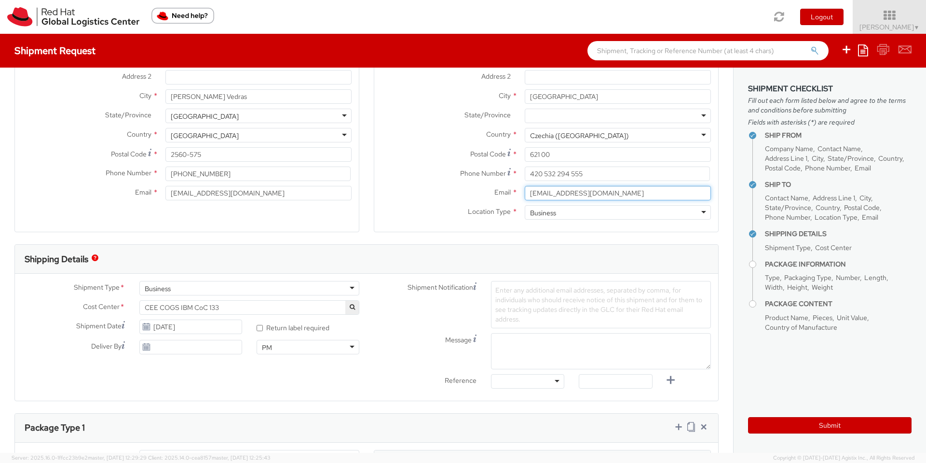
scroll to position [197, 0]
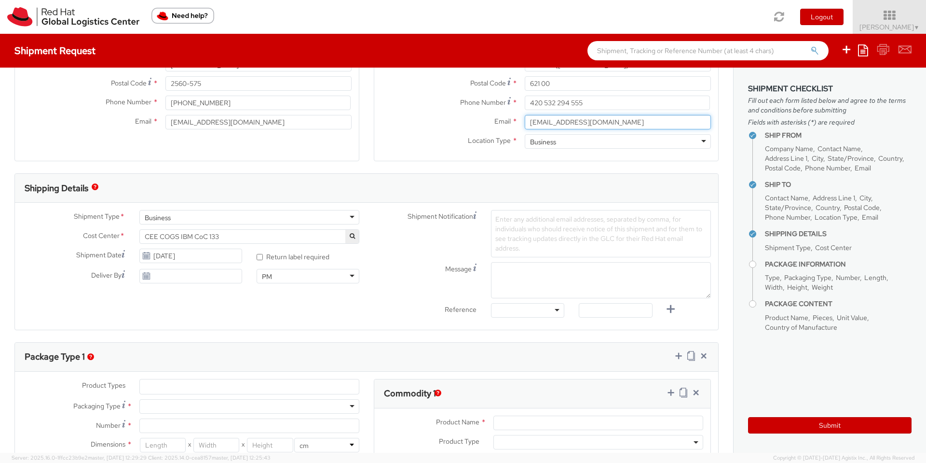
type input "laptop-return@redhat.com"
click at [217, 232] on span "CEE COGS IBM CoC 133" at bounding box center [249, 236] width 209 height 9
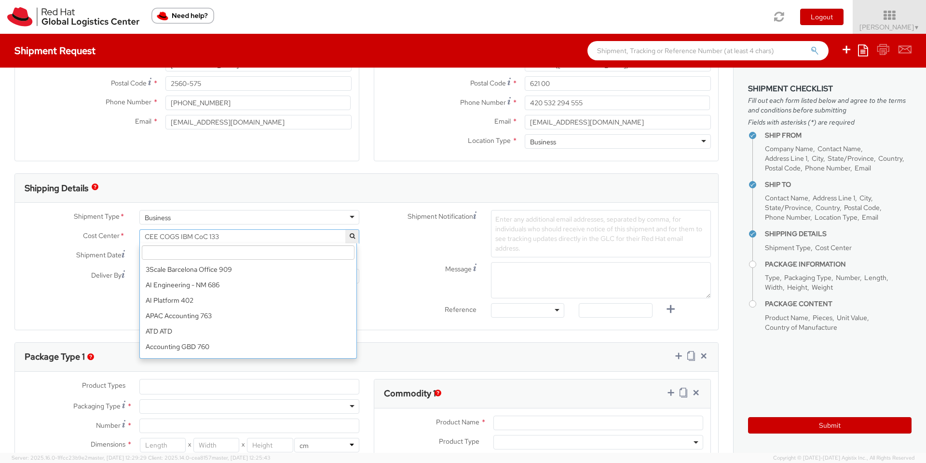
scroll to position [880, 0]
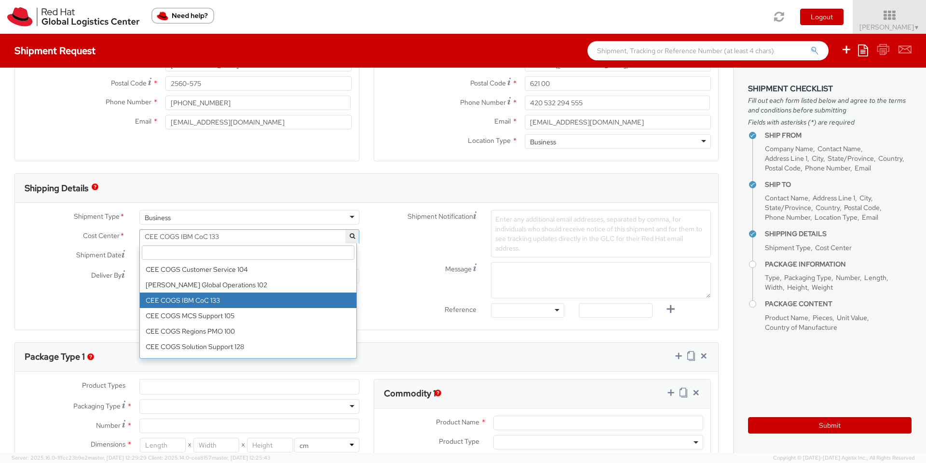
click at [261, 251] on input "search" at bounding box center [248, 252] width 213 height 14
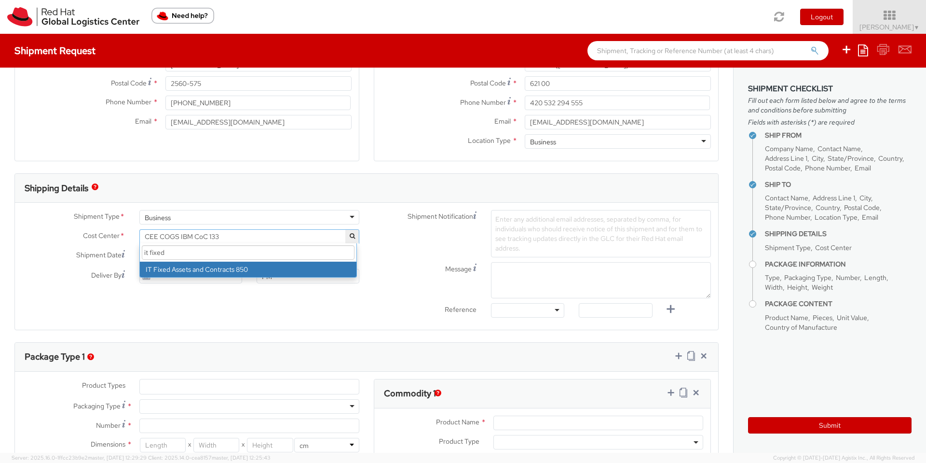
type input "it fixed"
select select "850"
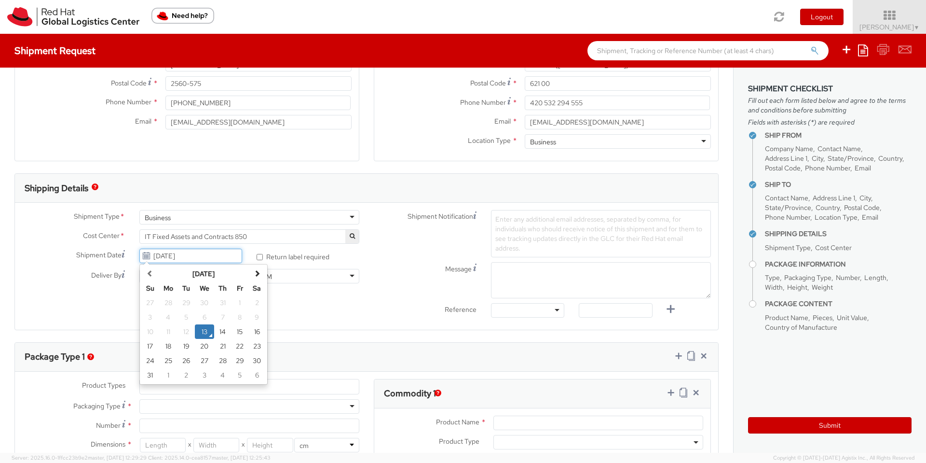
click at [226, 254] on input "08/13/2025" at bounding box center [190, 256] width 103 height 14
click at [237, 347] on td "22" at bounding box center [239, 346] width 17 height 14
type input "08/22/2025"
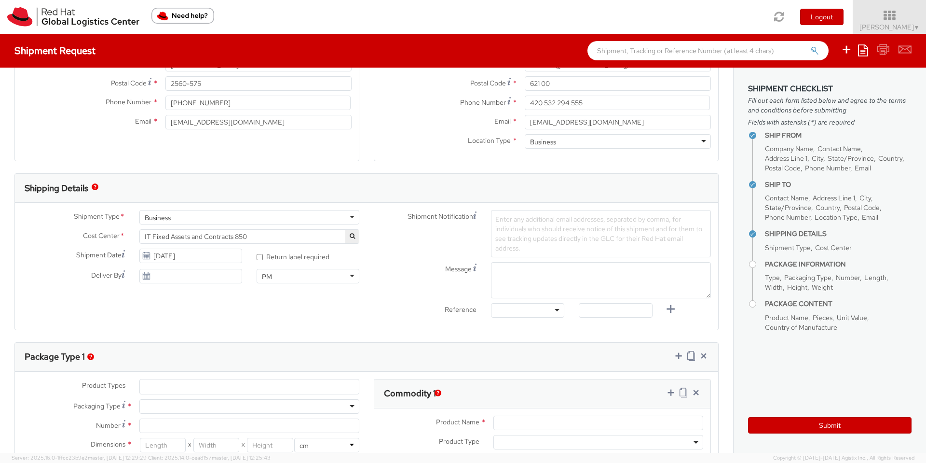
click at [537, 220] on span "Enter any additional email addresses, separated by comma, for individuals who s…" at bounding box center [599, 234] width 207 height 38
paste input "emea-eshub@redhat.com"
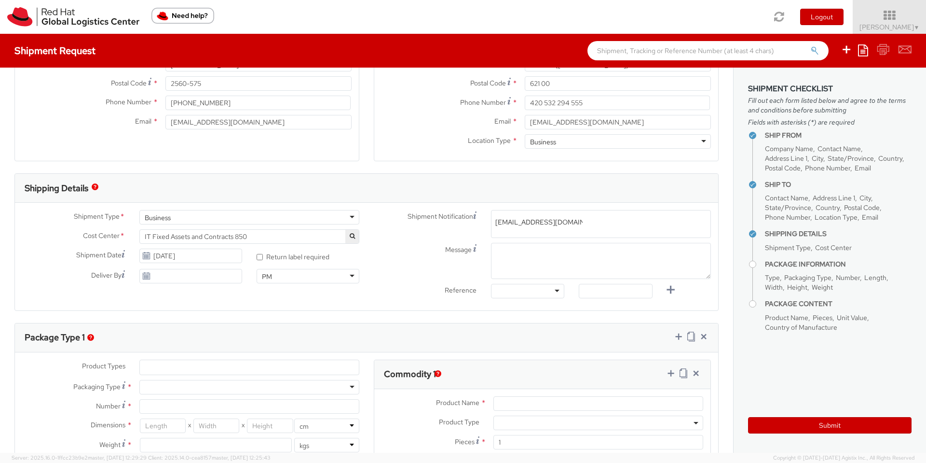
type input "emea-eshub@redhat.com"
click at [581, 258] on textarea "Message" at bounding box center [601, 261] width 220 height 36
type textarea "Pickup Time: Morning"
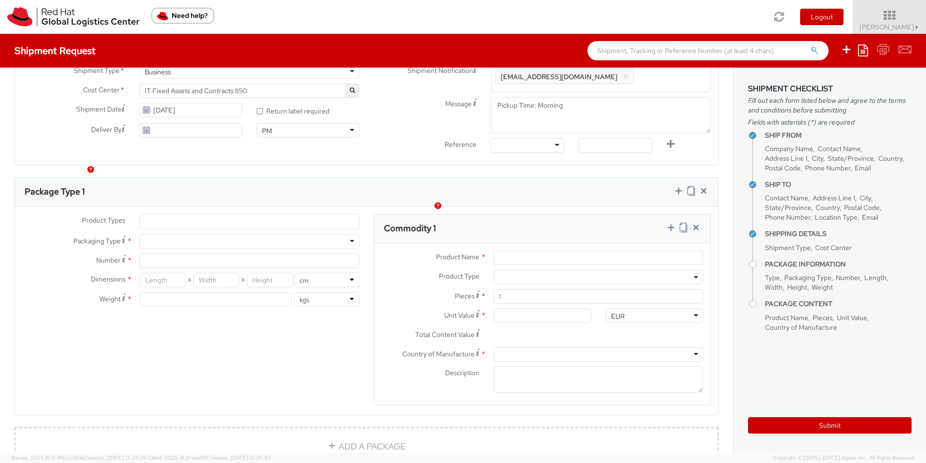
scroll to position [365, 0]
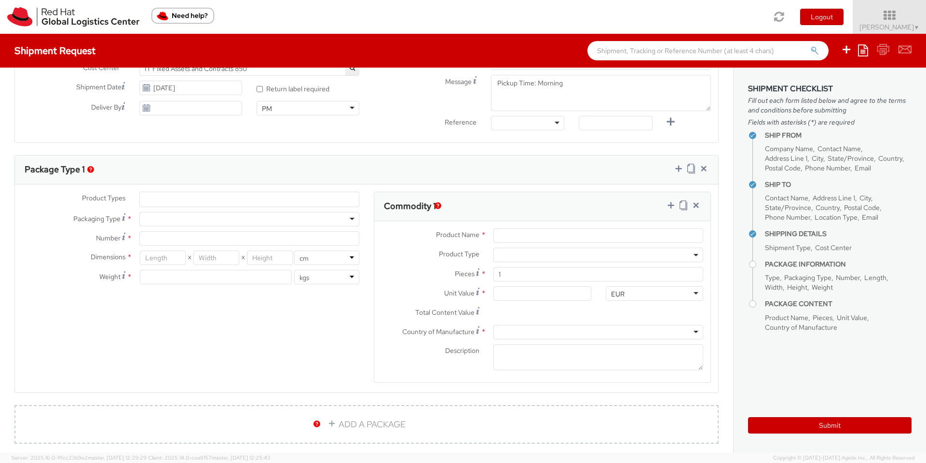
click at [153, 198] on ul at bounding box center [249, 199] width 219 height 14
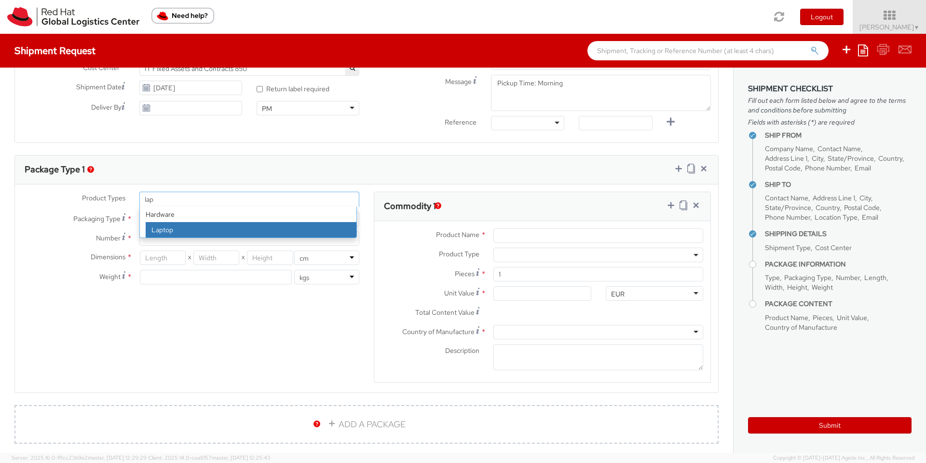
type input "lap"
select select "LAPTOP"
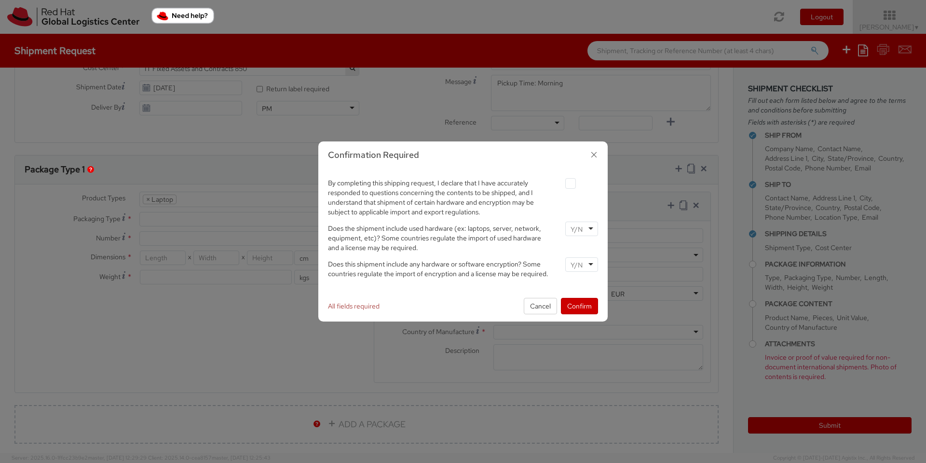
click at [573, 184] on label at bounding box center [571, 183] width 11 height 11
click at [563, 184] on input "checkbox" at bounding box center [559, 183] width 6 height 6
checkbox input "true"
click at [593, 233] on div at bounding box center [582, 228] width 33 height 14
click at [586, 263] on div at bounding box center [582, 264] width 33 height 14
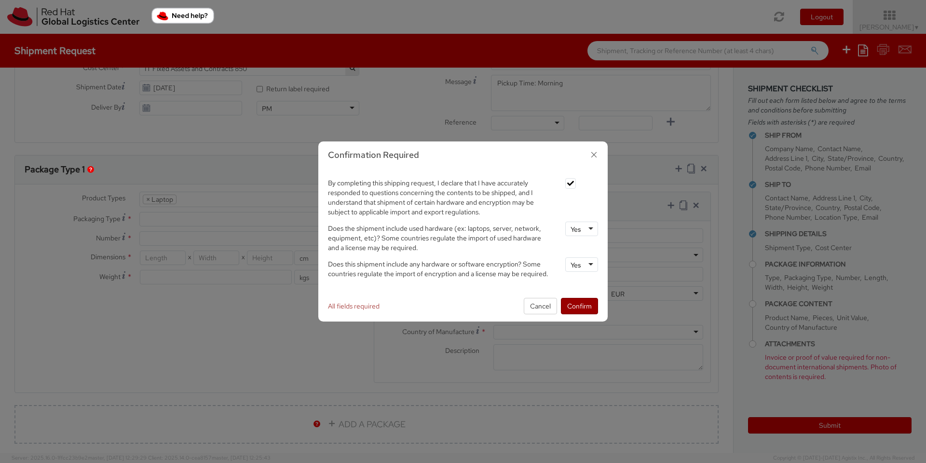
click at [584, 308] on button "Confirm" at bounding box center [579, 306] width 37 height 16
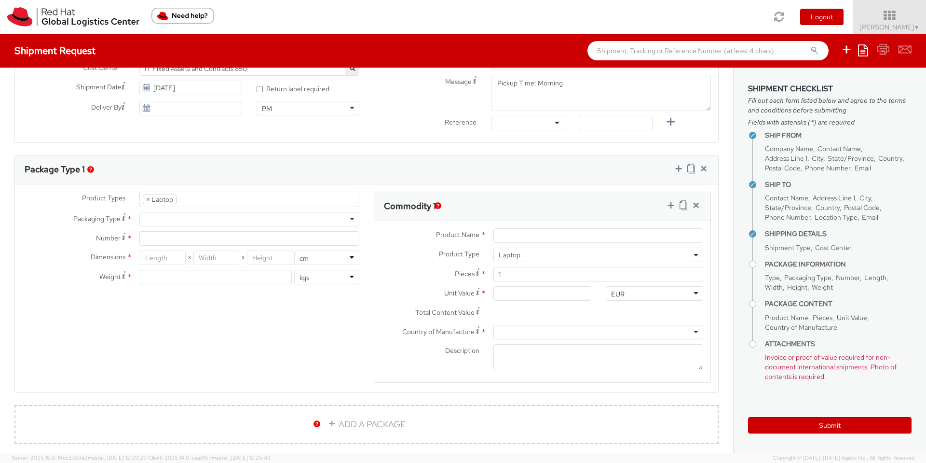
click at [157, 223] on div at bounding box center [249, 219] width 220 height 14
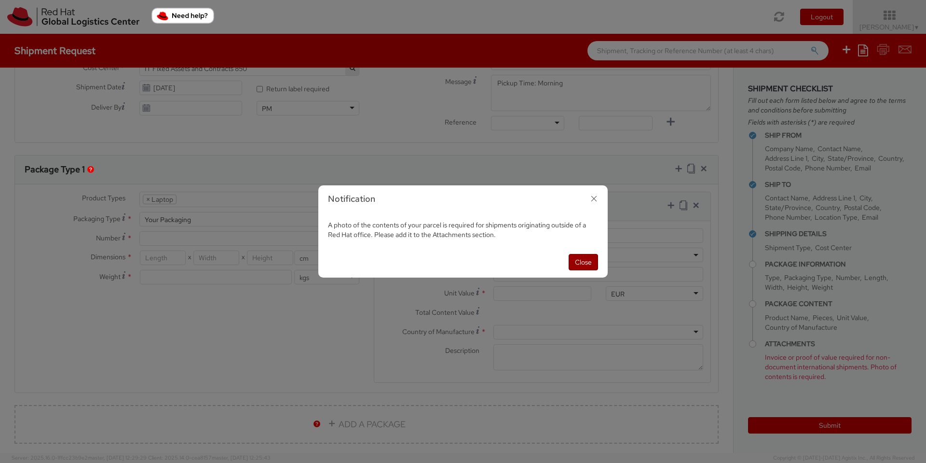
click at [585, 263] on button "Close" at bounding box center [583, 262] width 29 height 16
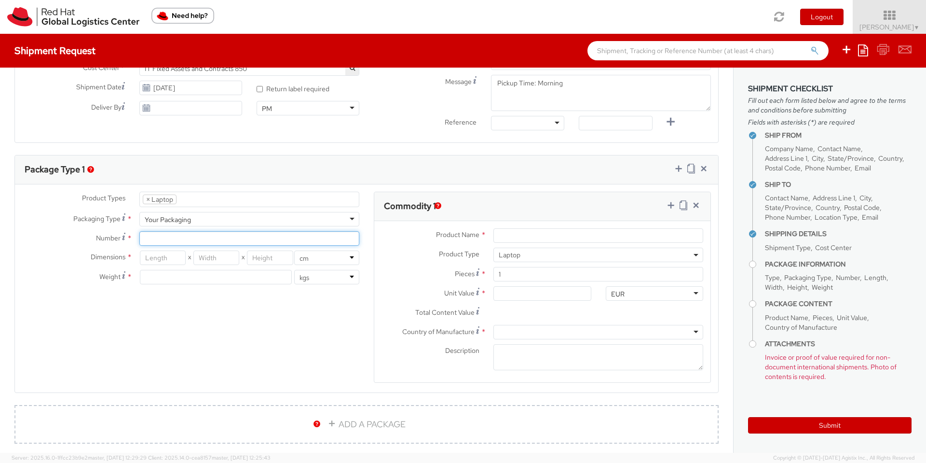
click at [163, 239] on input "Number *" at bounding box center [249, 238] width 220 height 14
type input "1"
click at [162, 256] on input "number" at bounding box center [163, 257] width 46 height 14
type input "48"
type input "30"
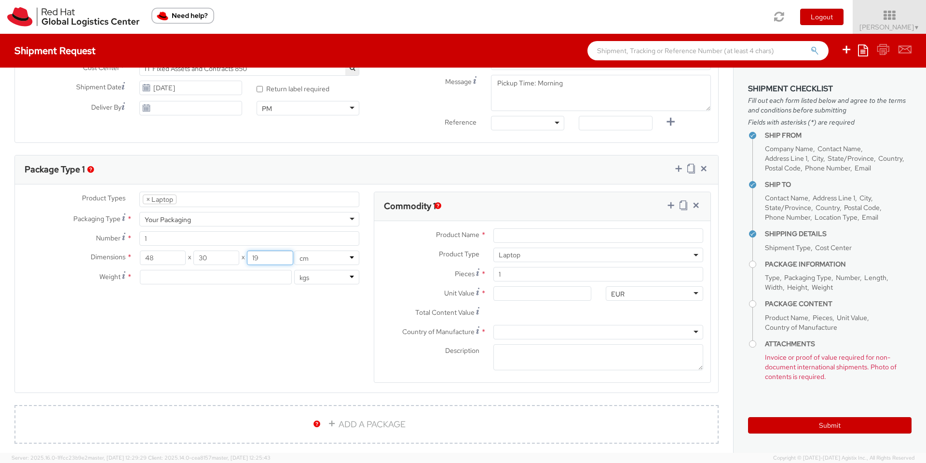
type input "19"
click at [209, 276] on input "number" at bounding box center [216, 277] width 152 height 14
type input "3"
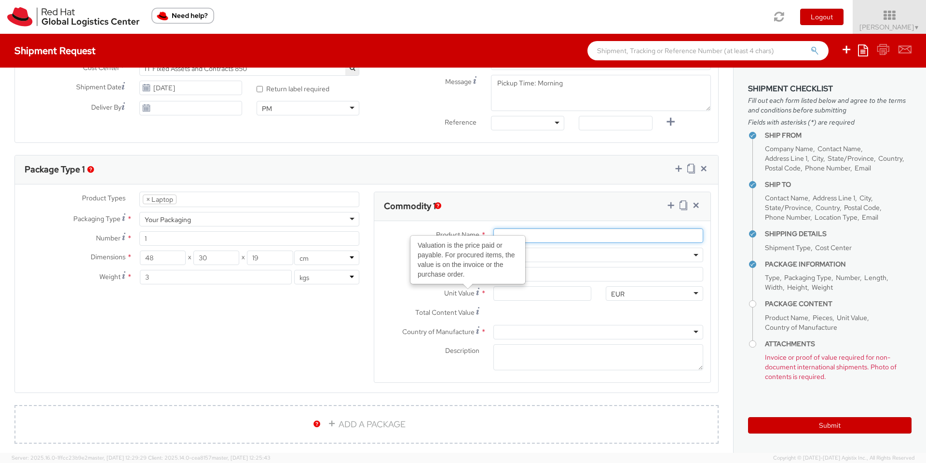
click at [548, 235] on input "Product Name *" at bounding box center [599, 235] width 210 height 14
type input "Lenovo"
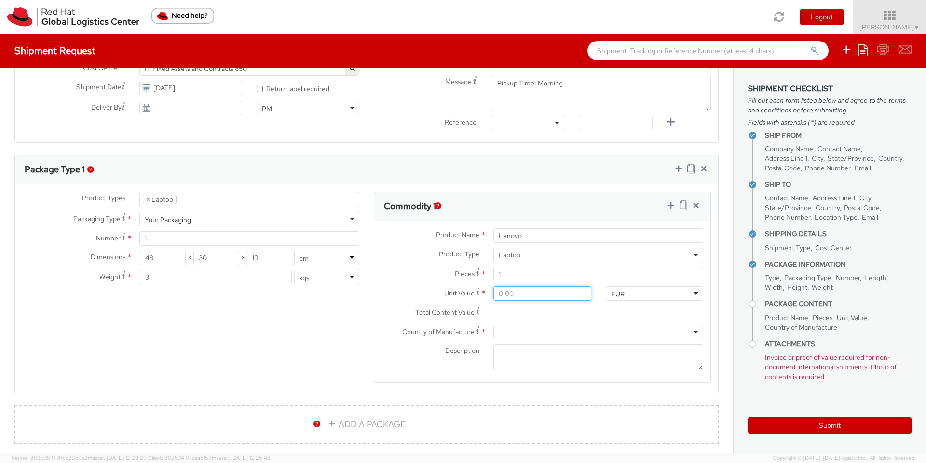
click at [517, 293] on input "Unit Value *" at bounding box center [542, 293] width 97 height 14
type input "5.00"
type input "50.00"
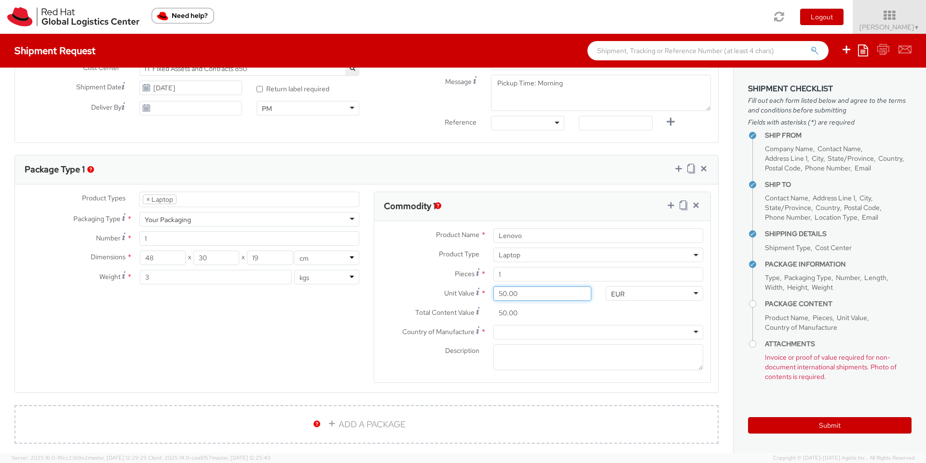
type input "500.00"
click at [508, 329] on div at bounding box center [599, 332] width 210 height 14
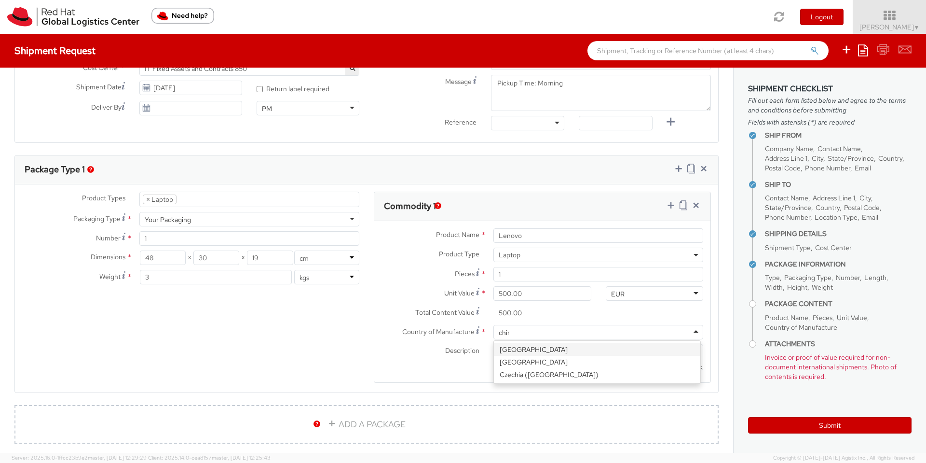
type input "china"
drag, startPoint x: 508, startPoint y: 347, endPoint x: 513, endPoint y: 349, distance: 5.2
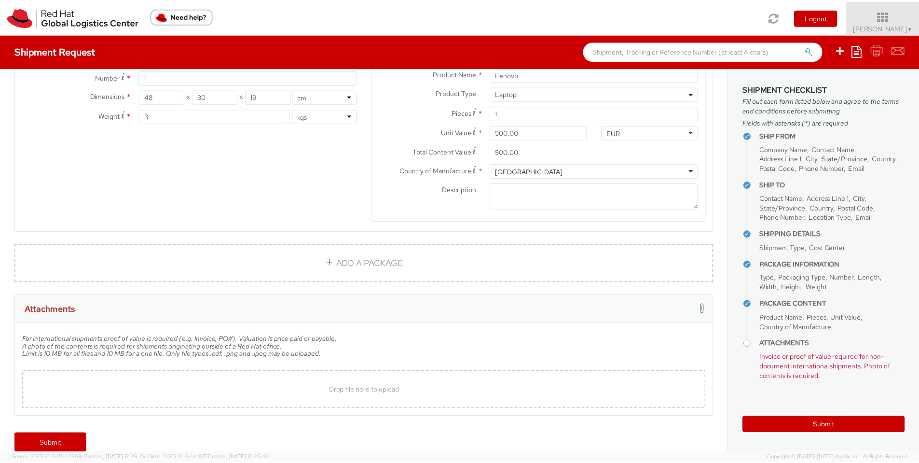
scroll to position [541, 0]
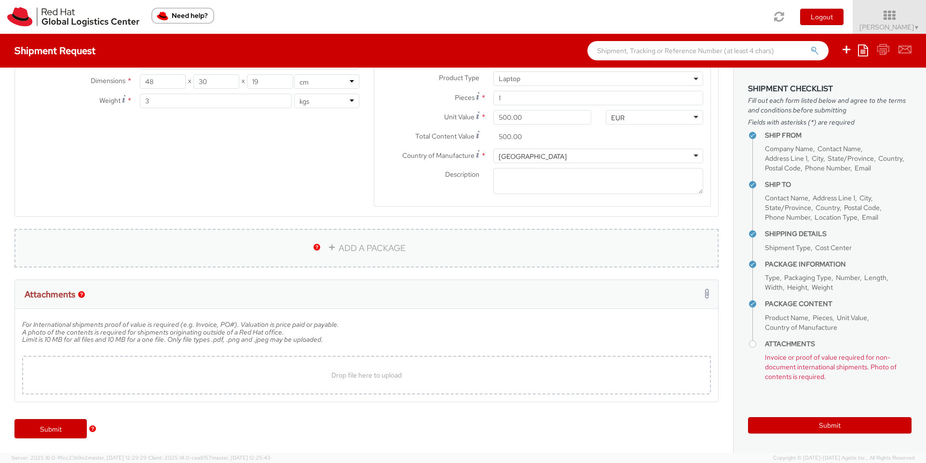
click at [361, 253] on link "ADD A PACKAGE" at bounding box center [366, 248] width 705 height 39
select select
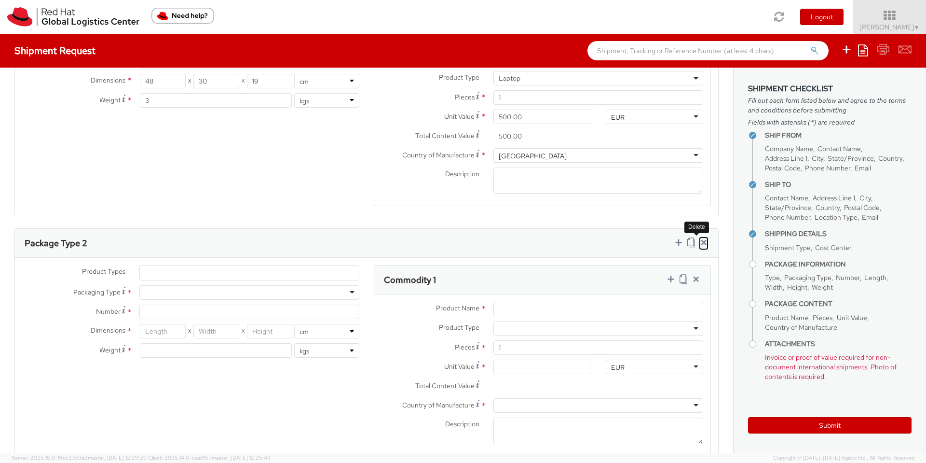
click at [699, 243] on icon at bounding box center [704, 242] width 10 height 10
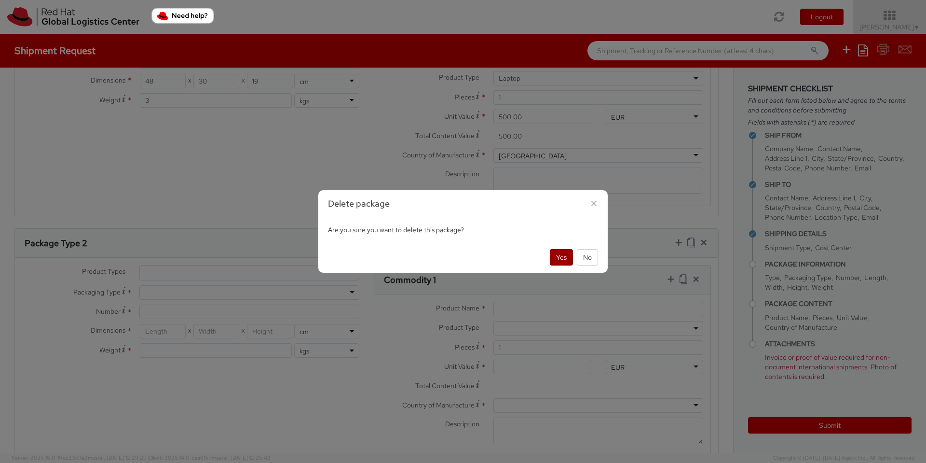
click at [559, 253] on button "Yes" at bounding box center [561, 257] width 23 height 16
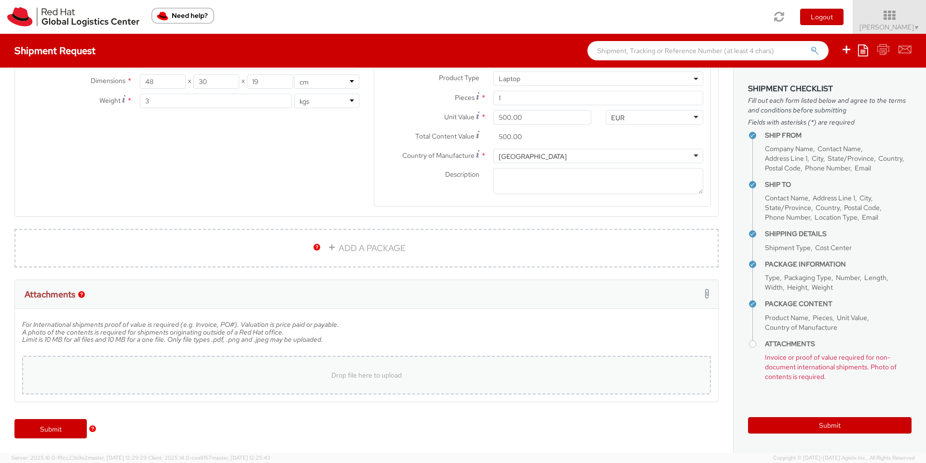
click at [83, 377] on div "Drop file here to upload" at bounding box center [367, 374] width 674 height 23
type input "C:\fakepath\pcBox.jpeg"
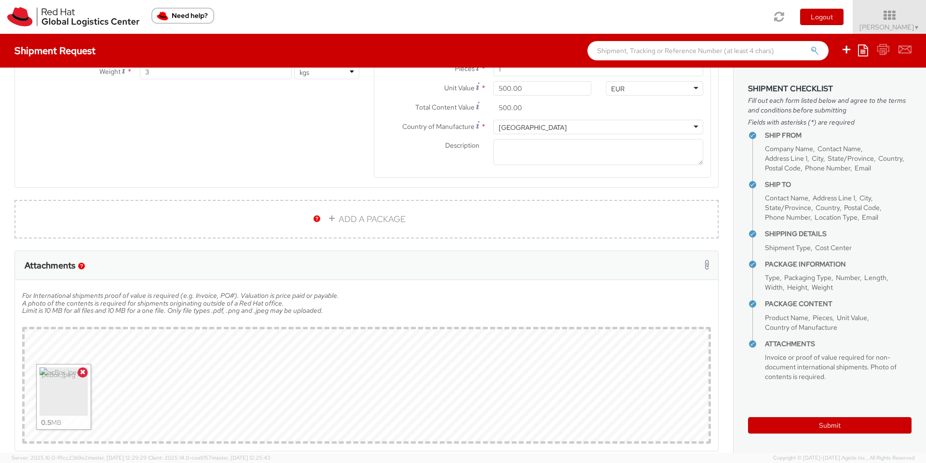
scroll to position [620, 0]
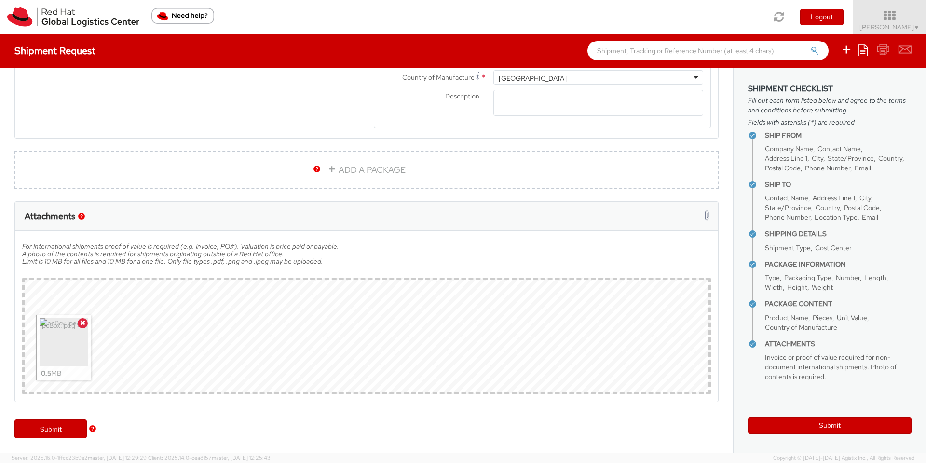
click at [94, 429] on img "button" at bounding box center [92, 428] width 7 height 7
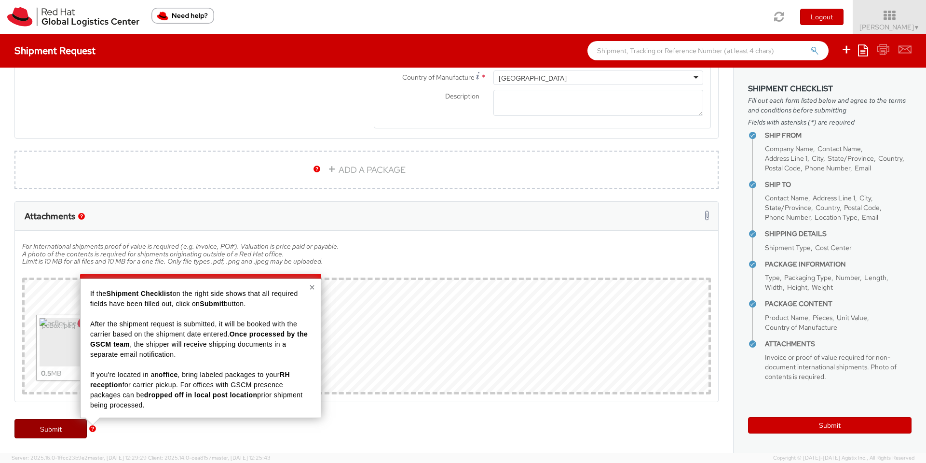
click at [56, 424] on link "Submit" at bounding box center [50, 428] width 72 height 19
